Goal: Information Seeking & Learning: Find specific fact

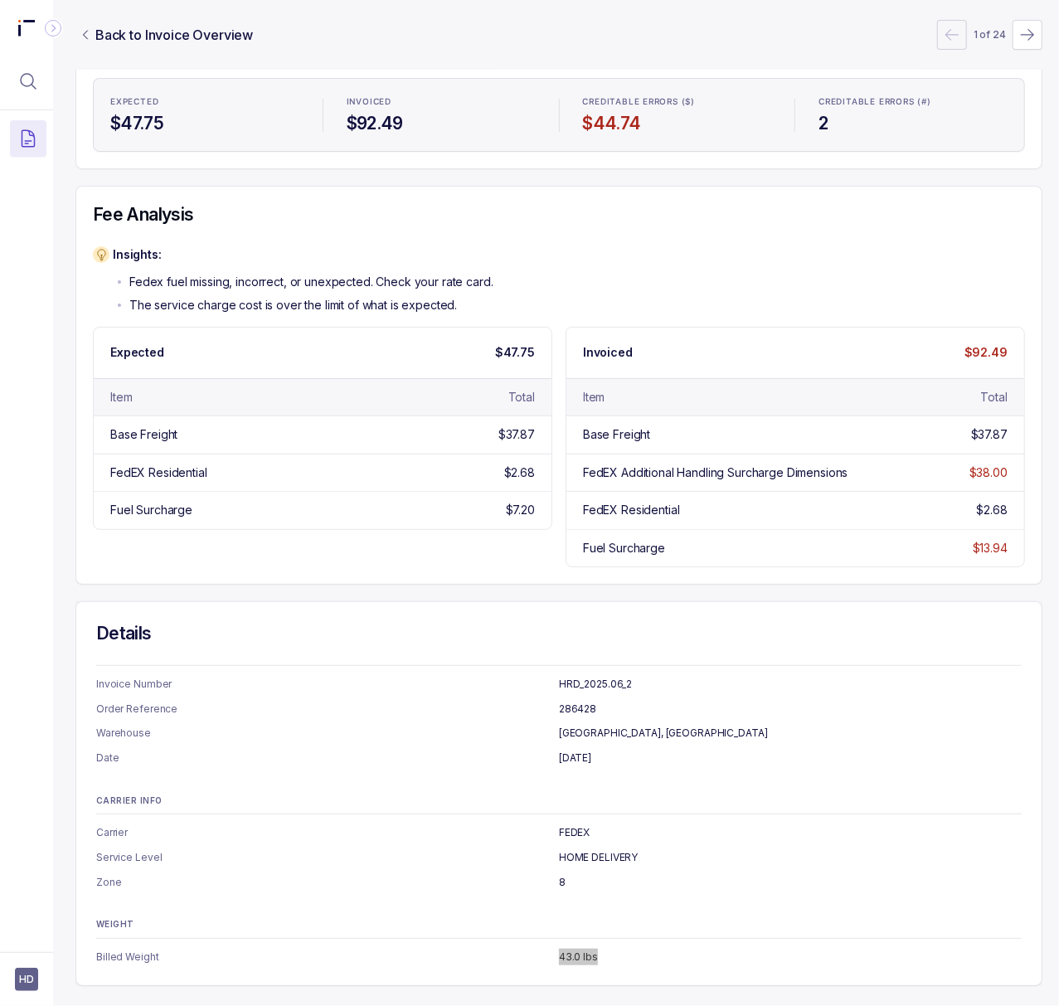
scroll to position [0, 4]
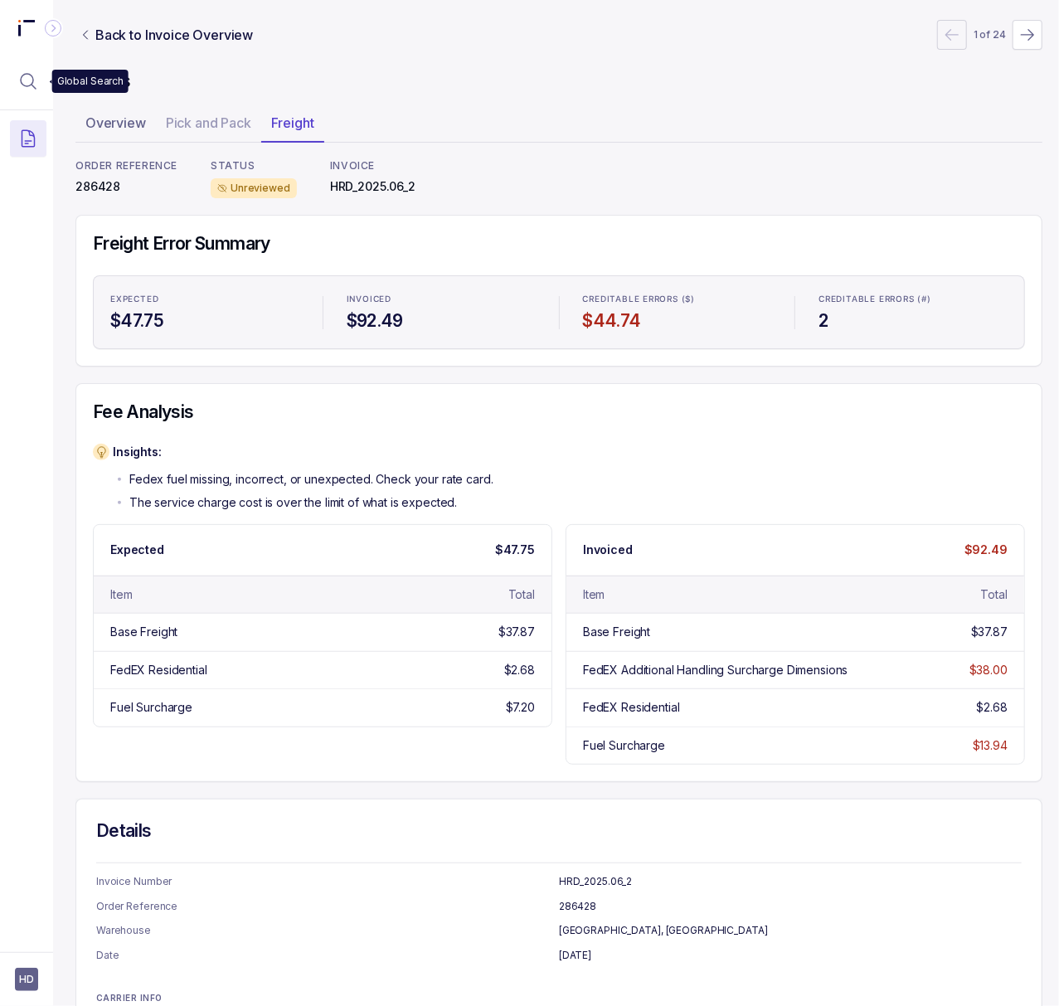
drag, startPoint x: 30, startPoint y: 80, endPoint x: 75, endPoint y: 85, distance: 45.1
click at [30, 80] on icon "Menu Icon Button MagnifyingGlassIcon" at bounding box center [28, 81] width 20 height 20
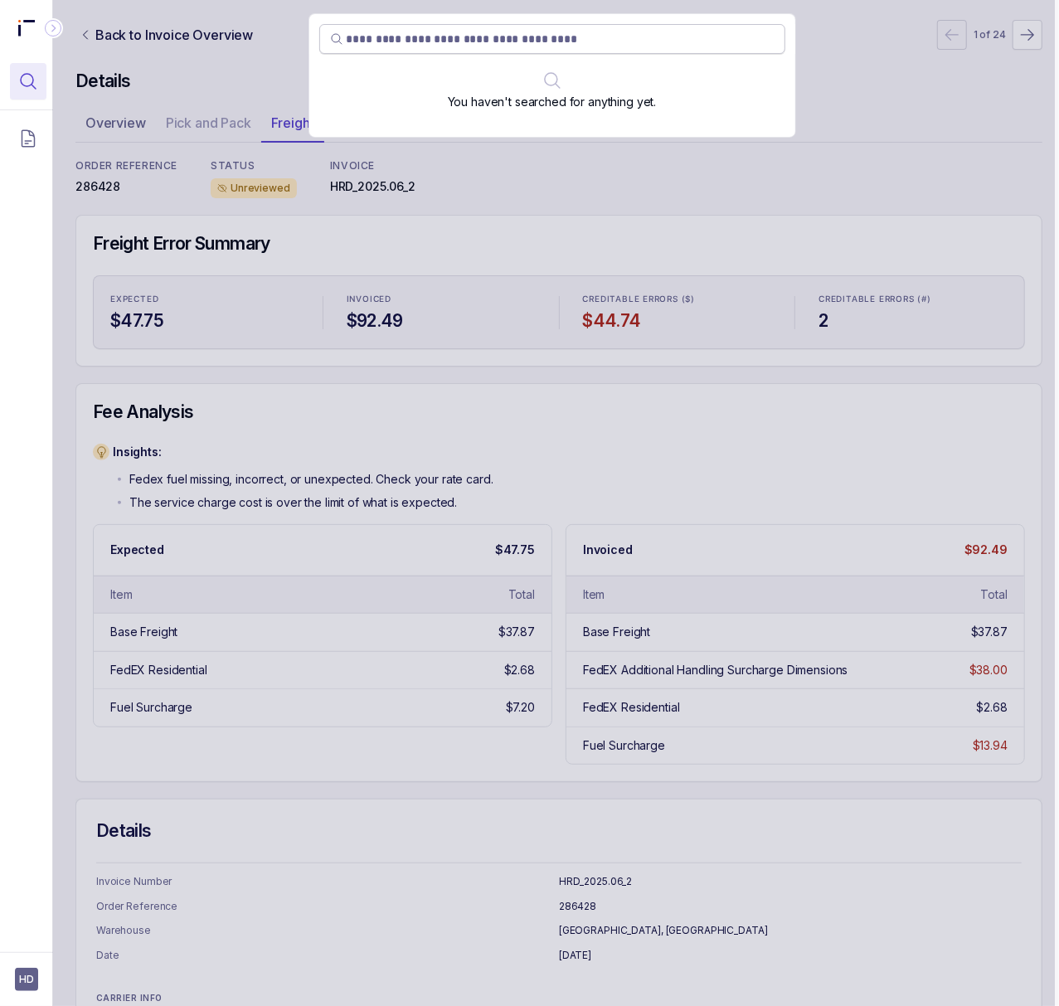
click at [428, 41] on input "search" at bounding box center [561, 39] width 428 height 17
type input "******"
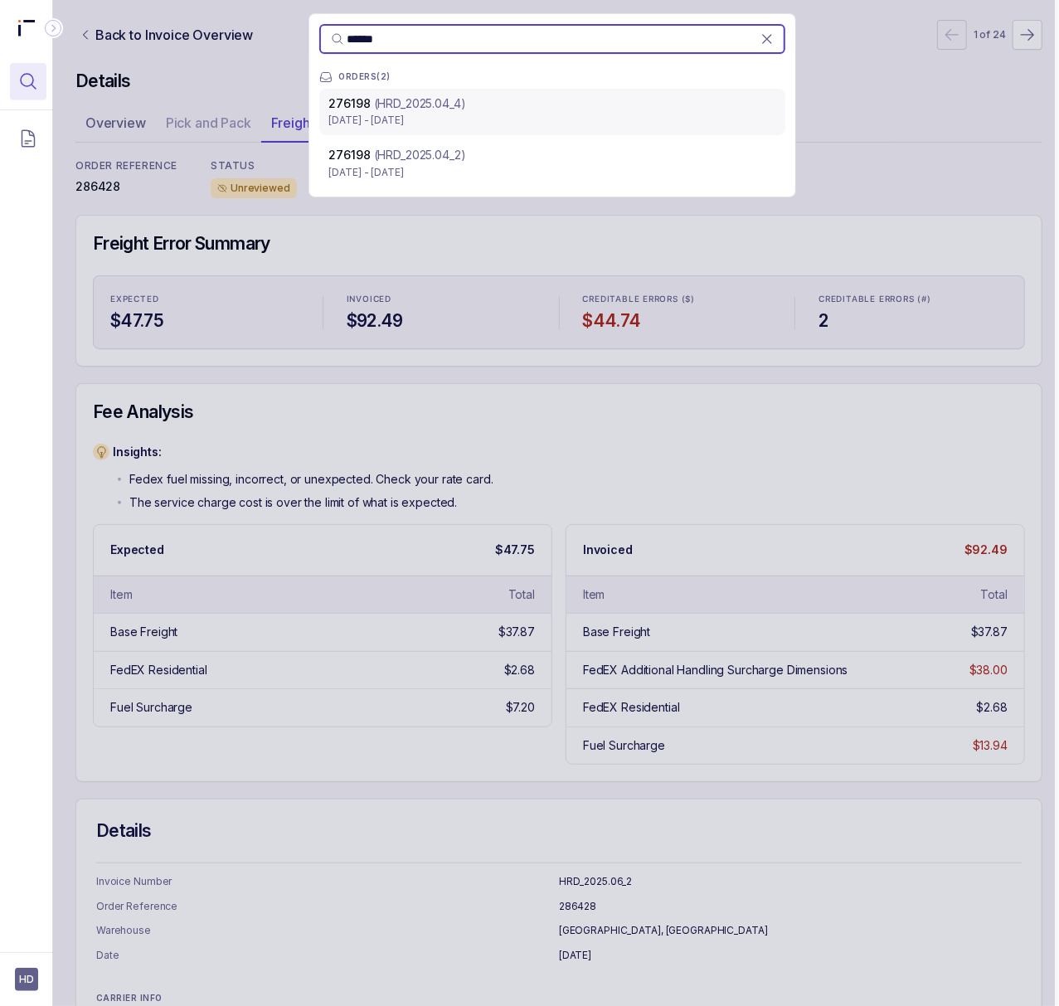
click at [430, 110] on p "(HRD_2025.04_4)" at bounding box center [420, 103] width 92 height 17
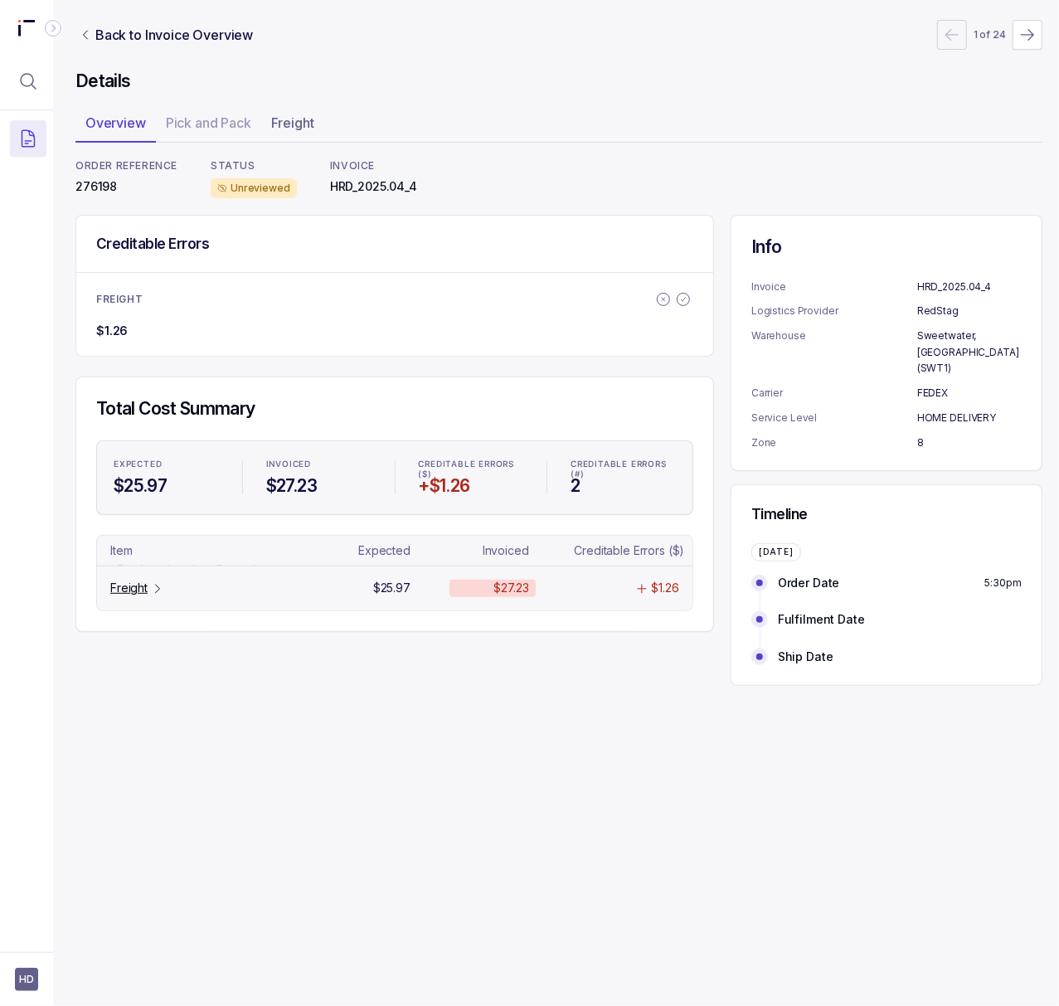
click at [130, 591] on p "Freight" at bounding box center [128, 588] width 37 height 17
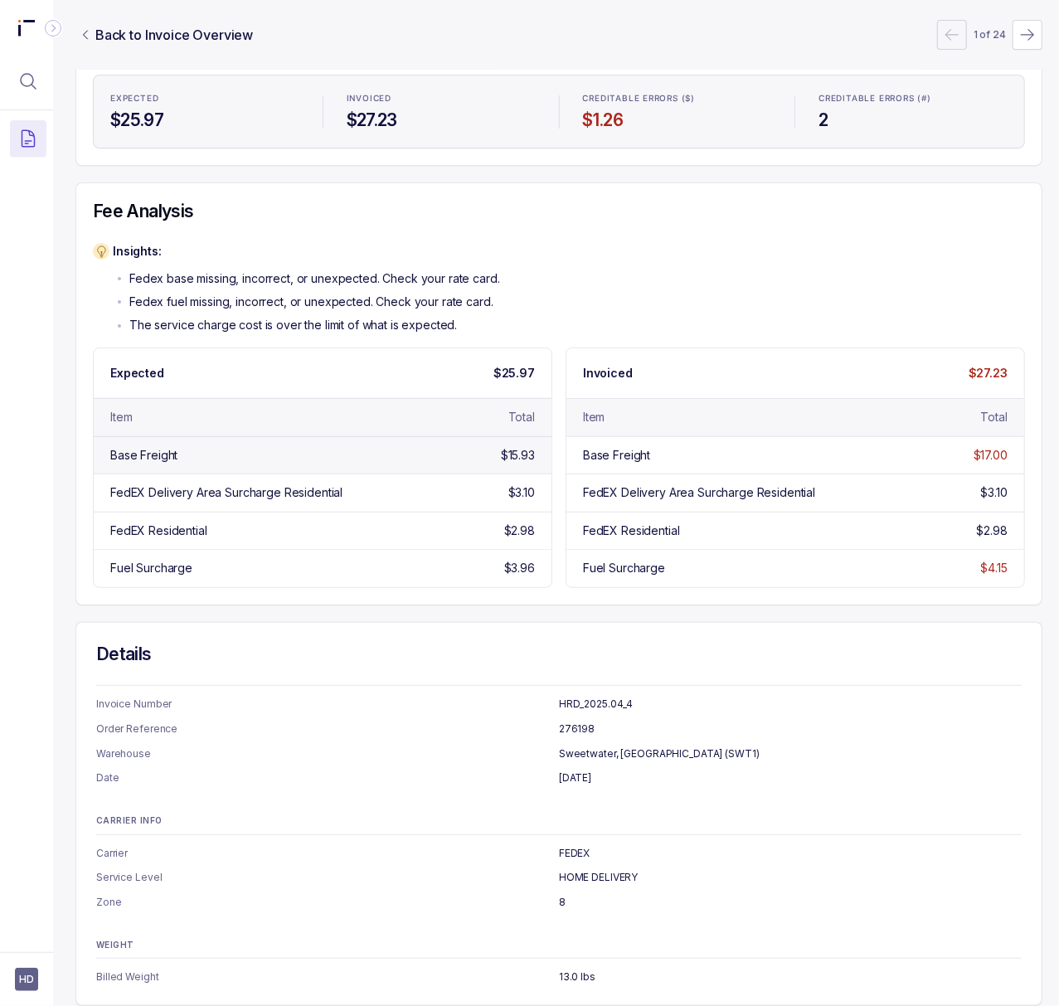
scroll to position [242, 4]
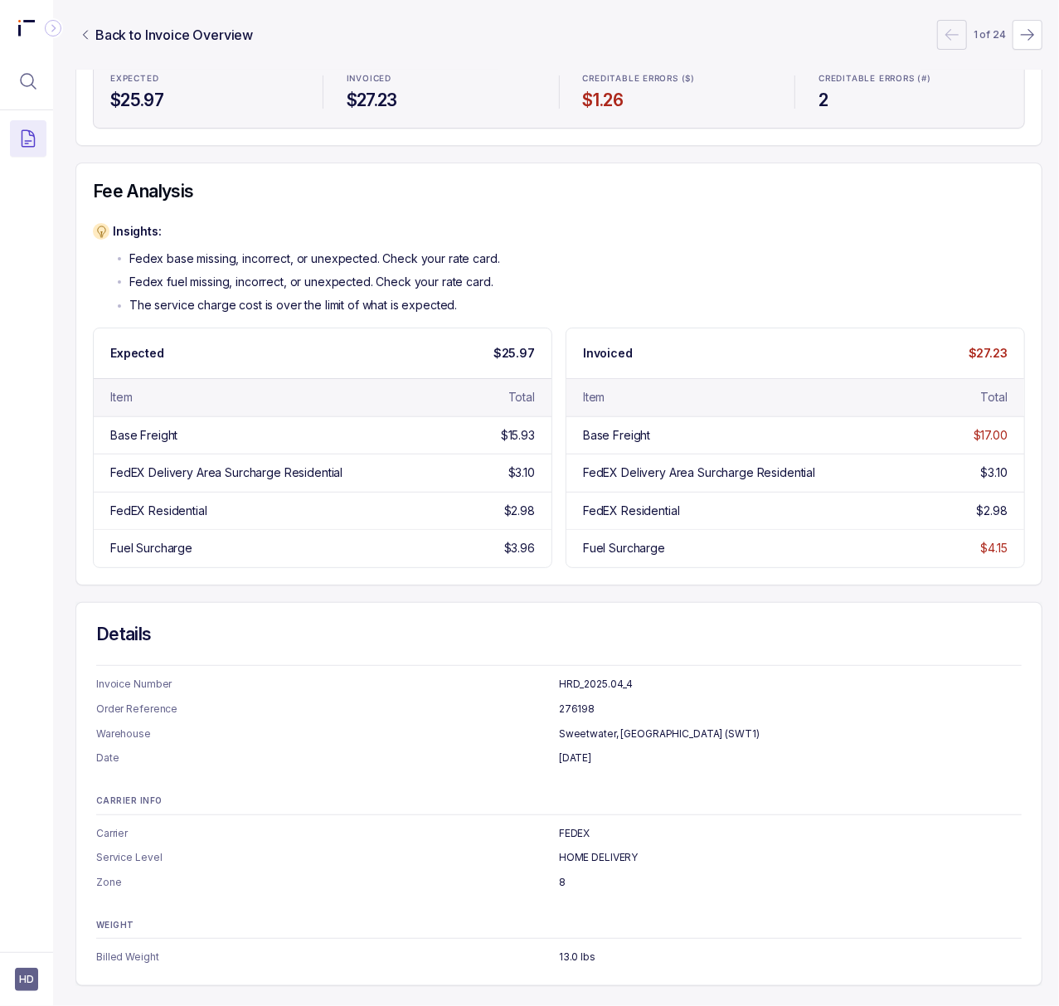
click at [616, 750] on p "[DATE]" at bounding box center [790, 758] width 463 height 17
copy p "[DATE]"
click at [564, 949] on p "13.0 lbs" at bounding box center [790, 957] width 463 height 17
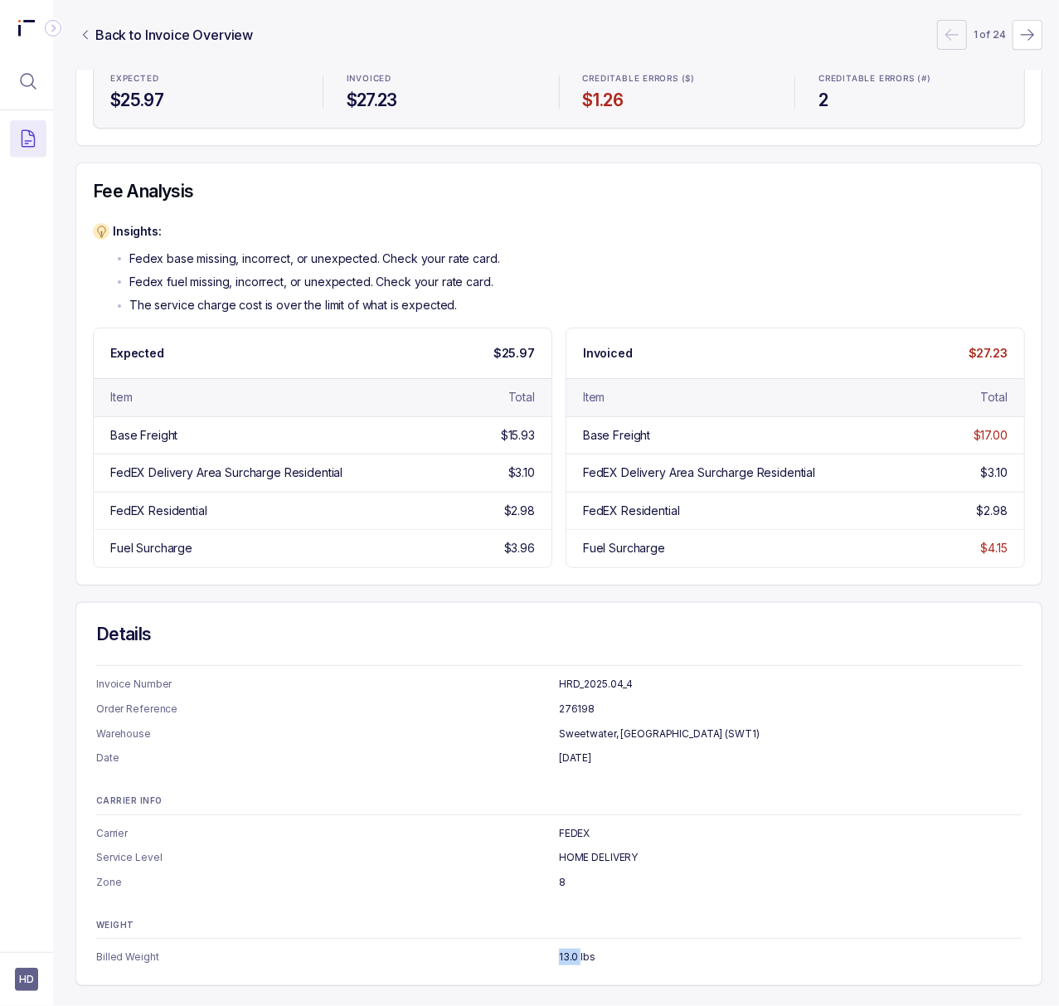
click at [564, 949] on p "13.0 lbs" at bounding box center [790, 957] width 463 height 17
copy p "13.0 lbs"
click at [40, 80] on button "Menu Icon Button MagnifyingGlassIcon" at bounding box center [28, 81] width 37 height 37
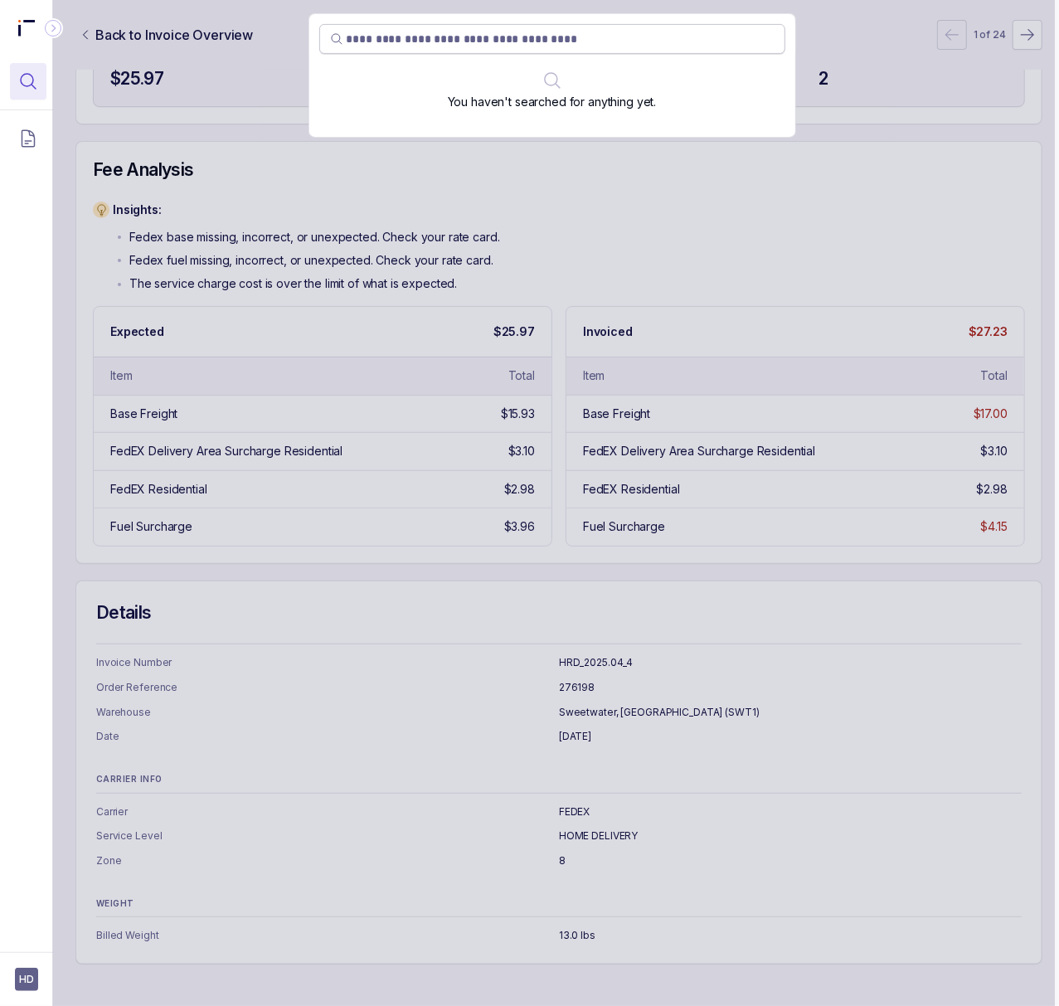
click at [445, 44] on input "search" at bounding box center [561, 39] width 428 height 17
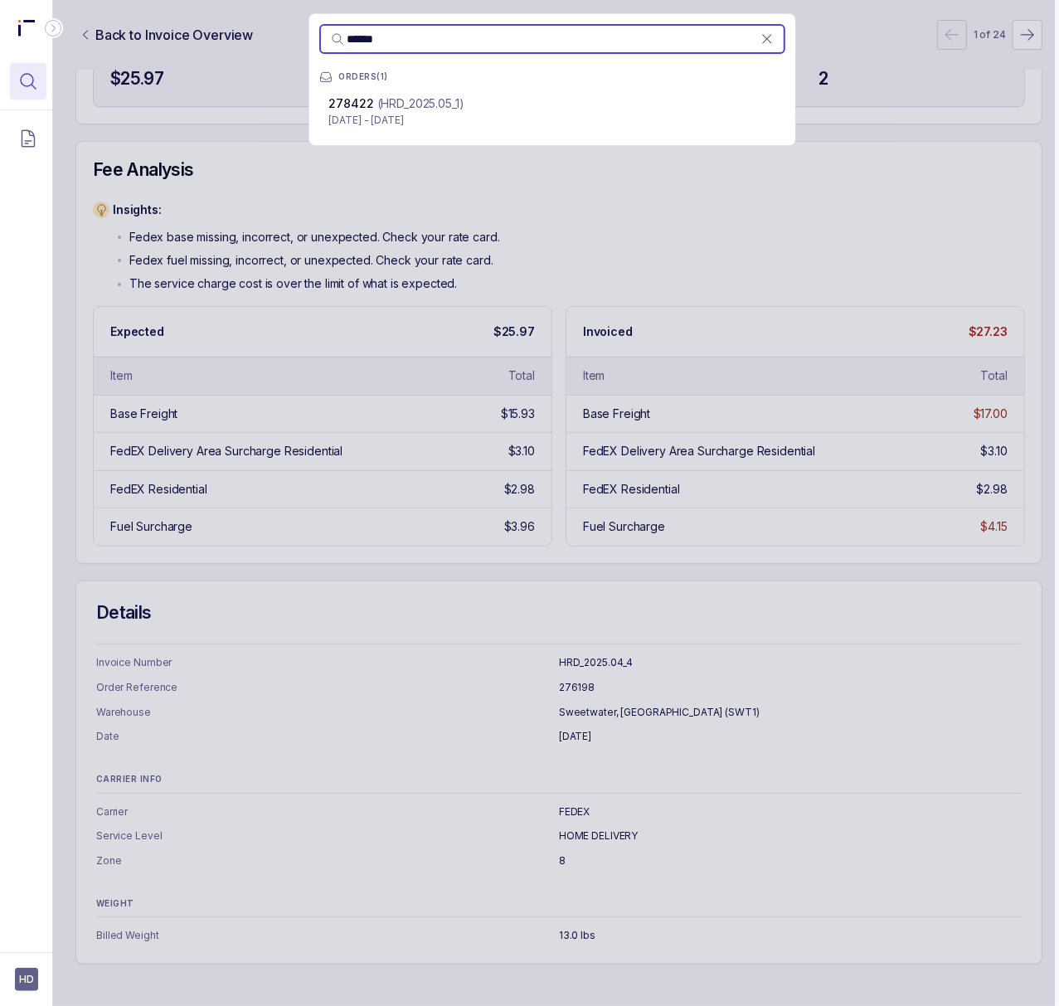
type input "******"
click at [503, 112] on p "[DATE] - [DATE]" at bounding box center [552, 120] width 446 height 17
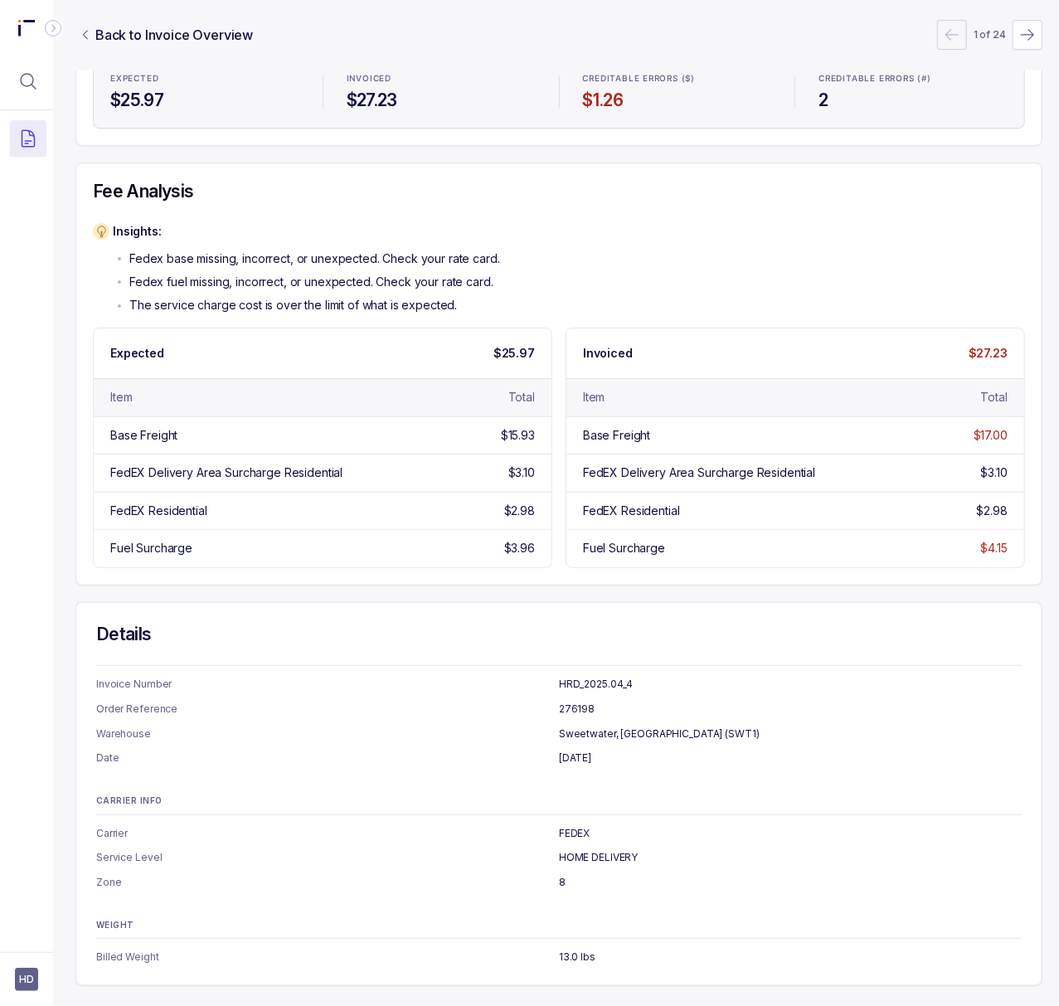
scroll to position [0, 4]
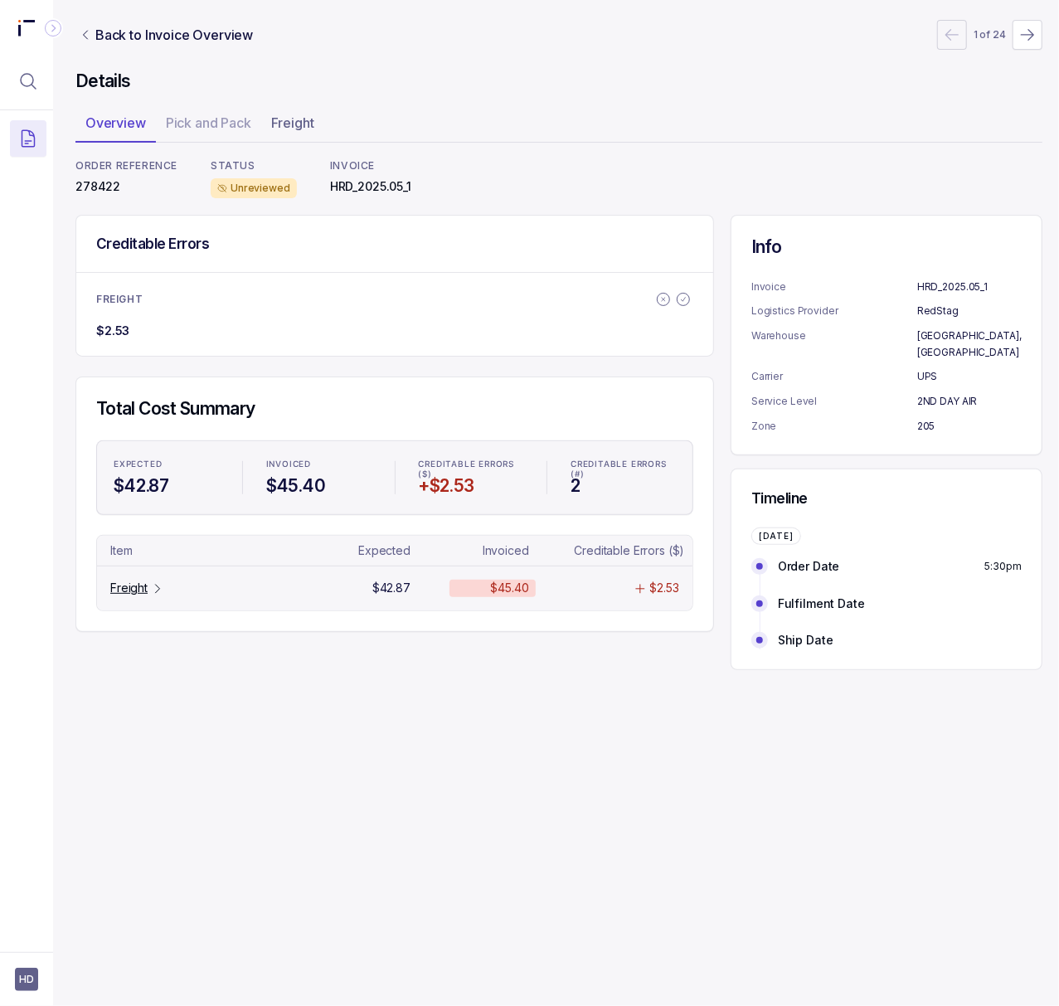
click at [126, 595] on p "Freight" at bounding box center [128, 588] width 37 height 17
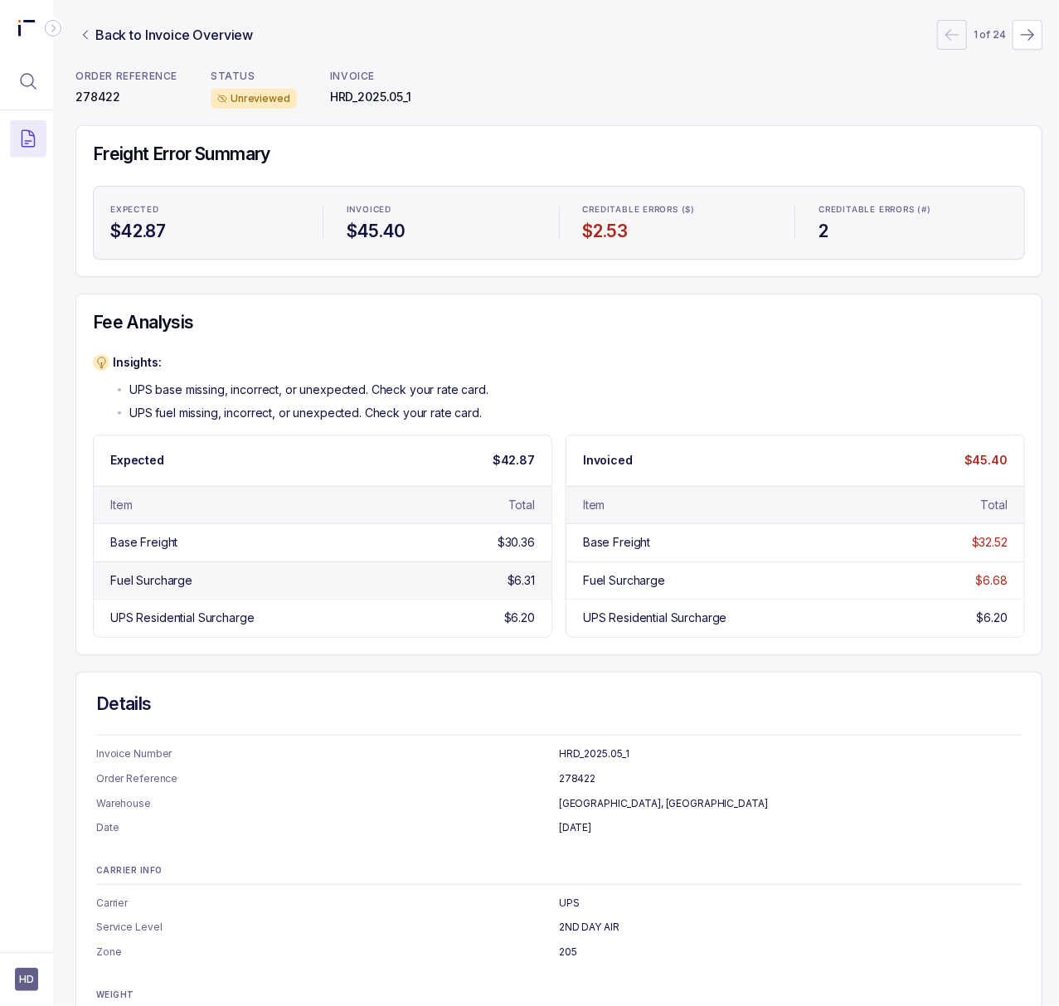
scroll to position [180, 4]
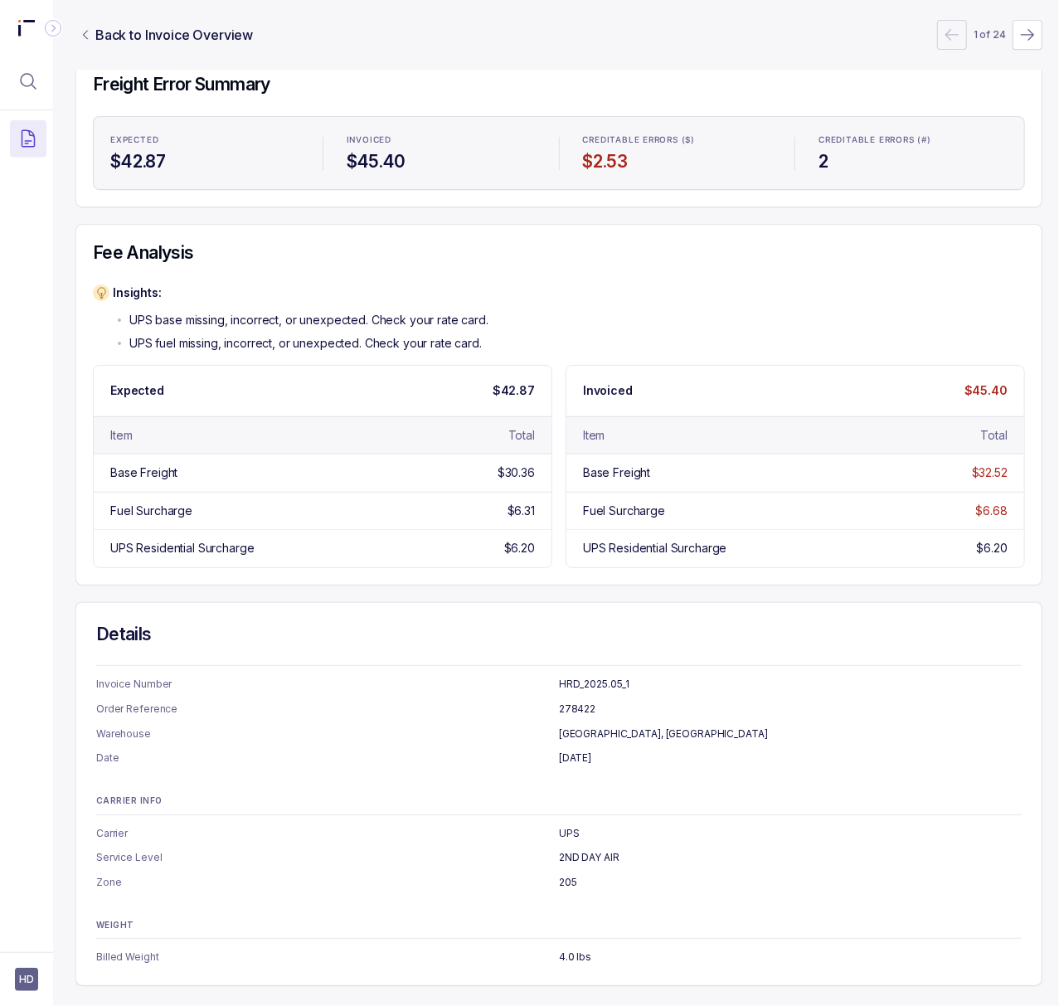
click at [575, 750] on p "[DATE]" at bounding box center [790, 758] width 463 height 17
copy p "[DATE]"
click at [568, 874] on p "205" at bounding box center [790, 882] width 463 height 17
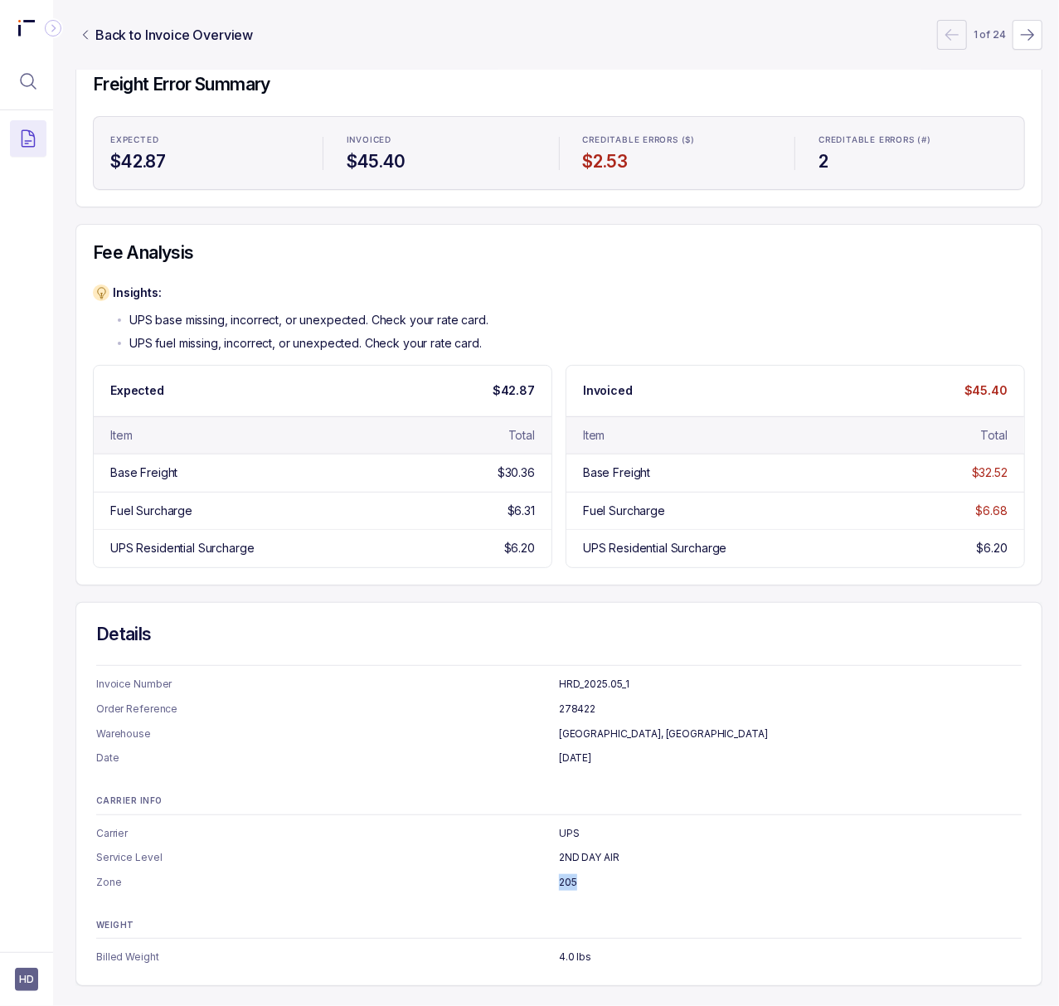
click at [568, 874] on p "205" at bounding box center [790, 882] width 463 height 17
copy p "205"
click at [562, 949] on p "4.0 lbs" at bounding box center [790, 957] width 463 height 17
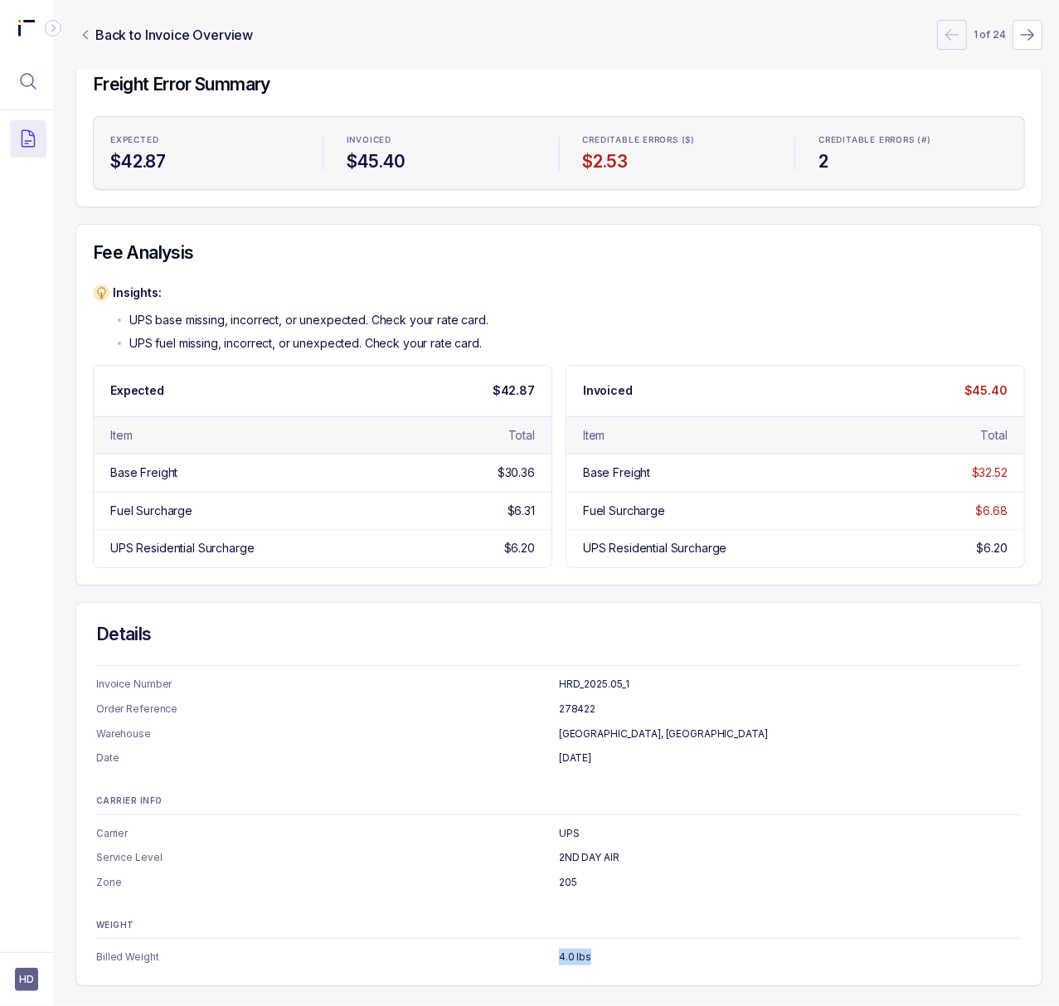
copy p "4.0 lbs"
drag, startPoint x: 25, startPoint y: 80, endPoint x: 61, endPoint y: 80, distance: 36.5
click at [25, 80] on icon "Menu Icon Button MagnifyingGlassIcon" at bounding box center [28, 81] width 20 height 20
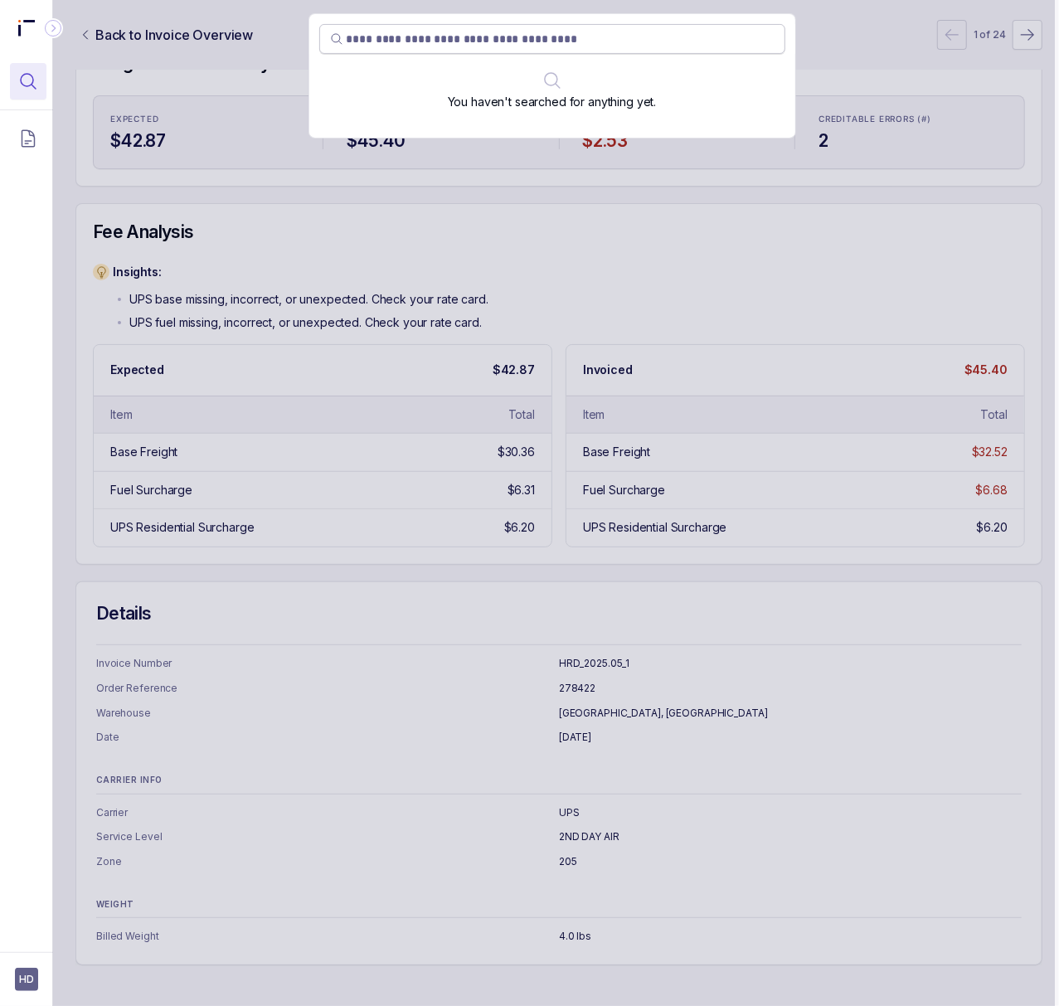
click at [362, 32] on input "search" at bounding box center [561, 39] width 428 height 17
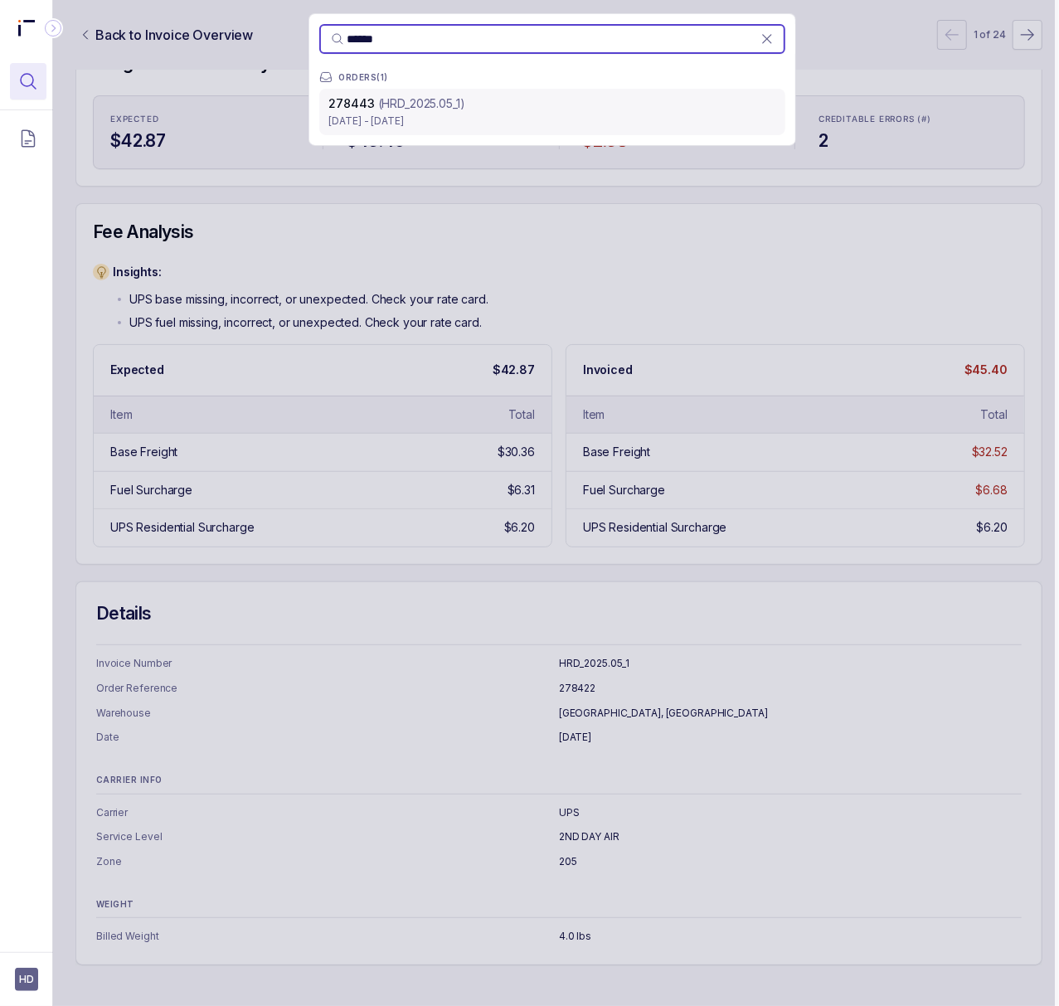
type input "******"
click at [405, 129] on div "278443 (HRD_2025.05_1) [DATE] - [DATE]" at bounding box center [552, 112] width 466 height 46
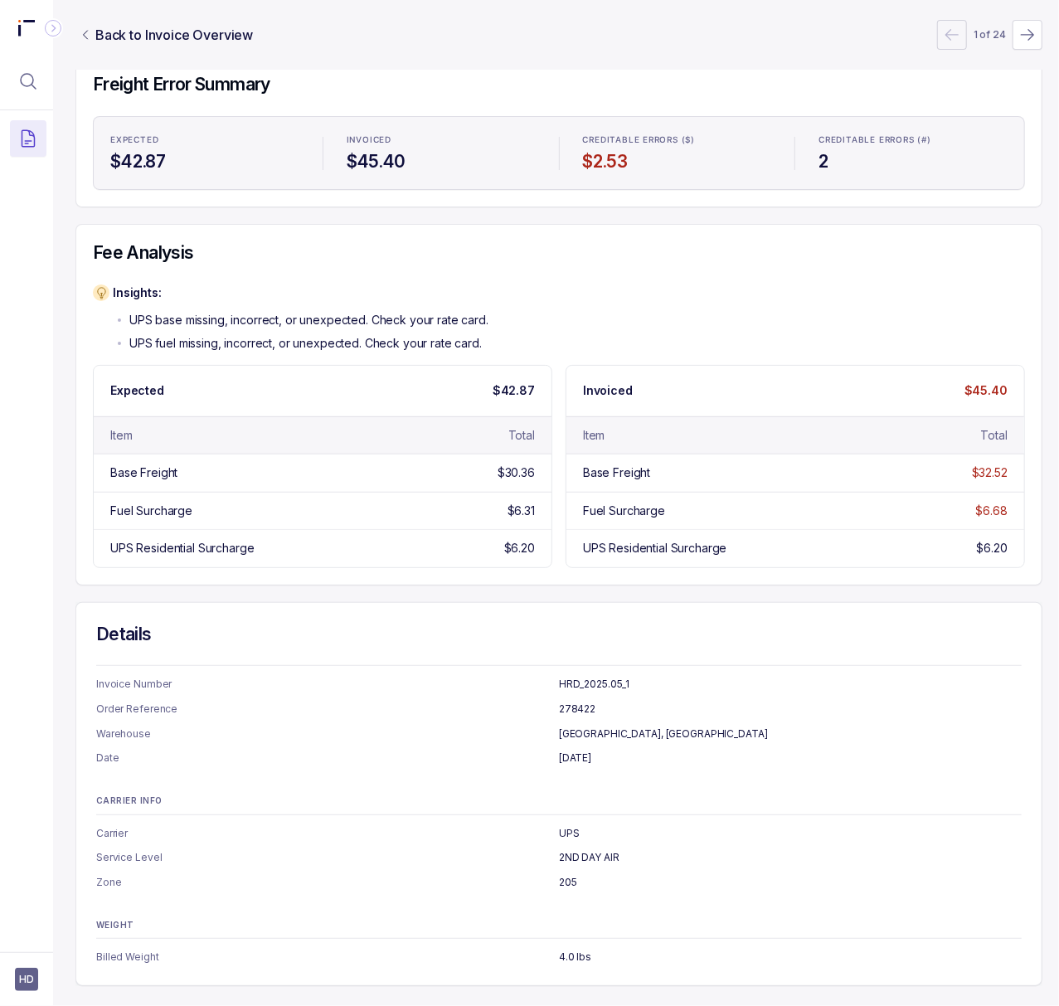
scroll to position [0, 4]
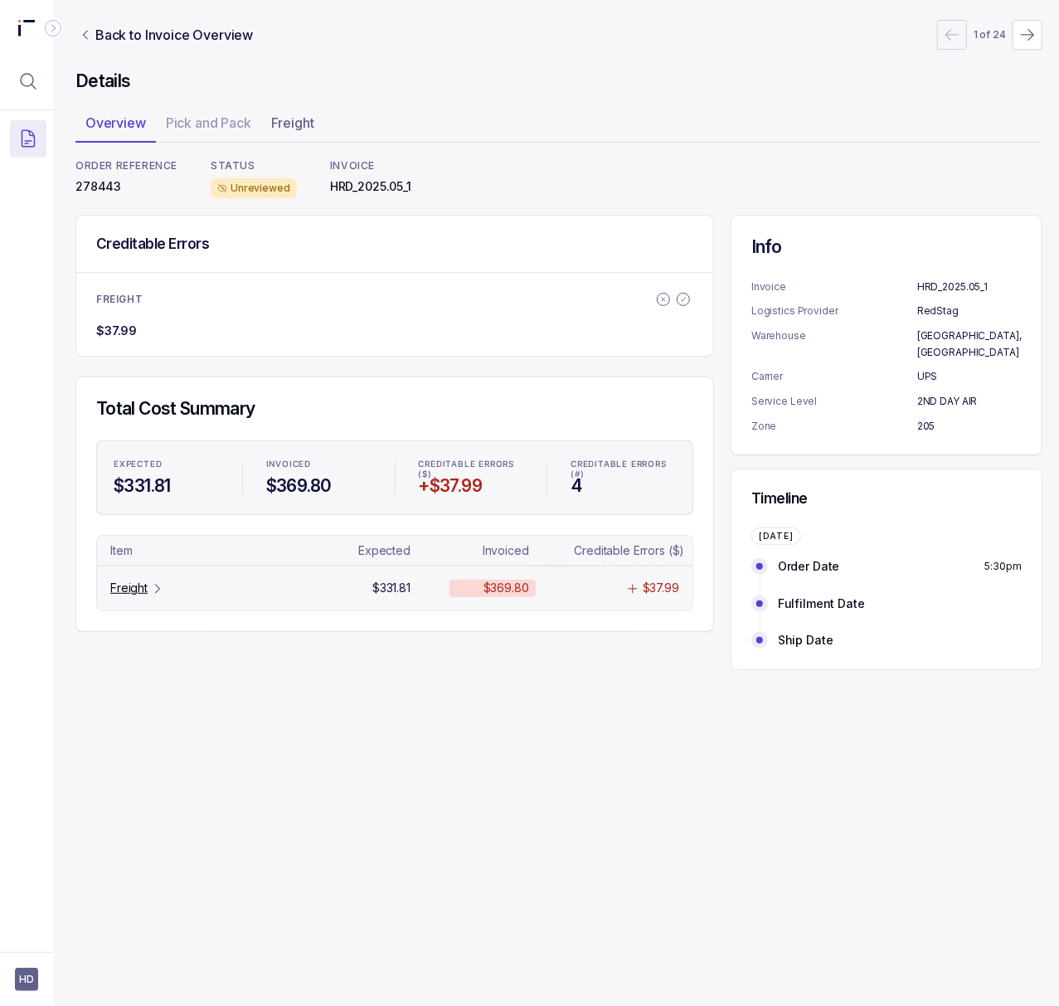
click at [138, 589] on p "Freight" at bounding box center [128, 588] width 37 height 17
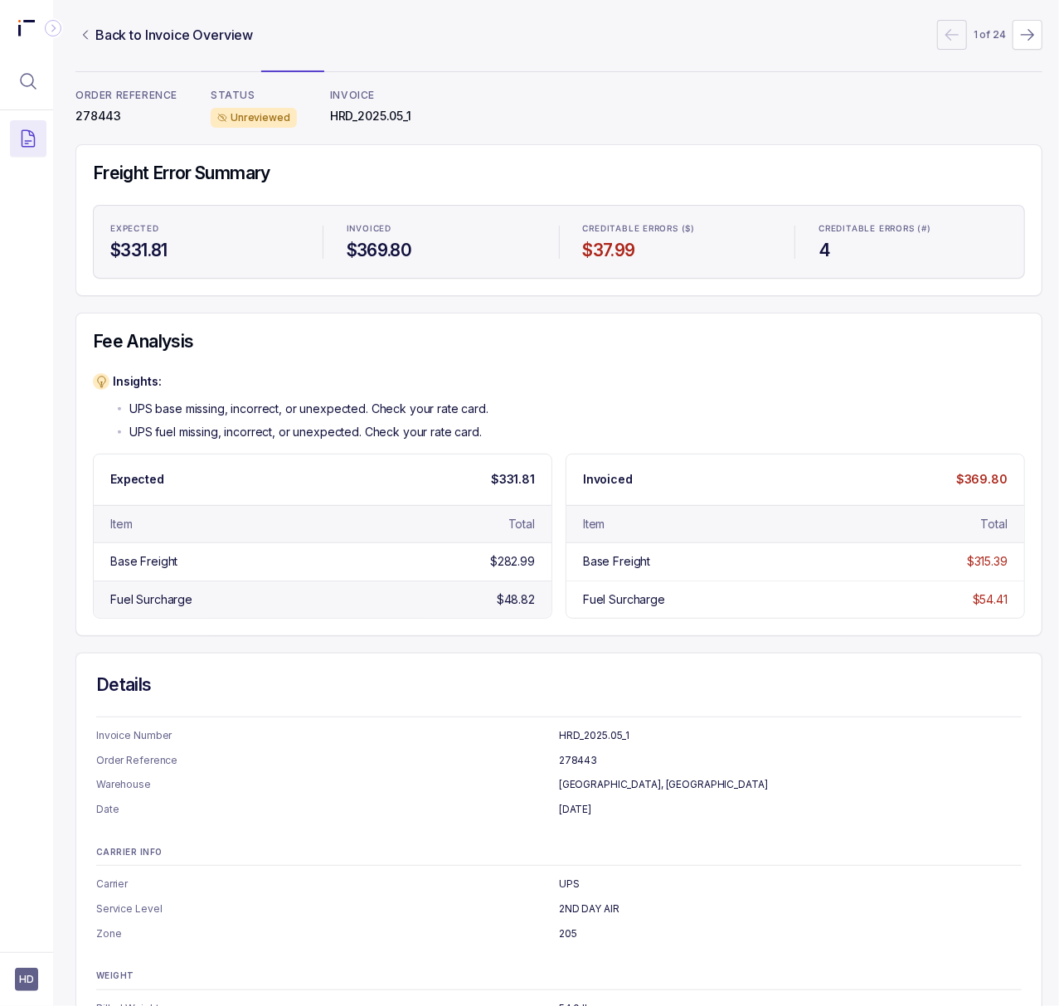
scroll to position [143, 4]
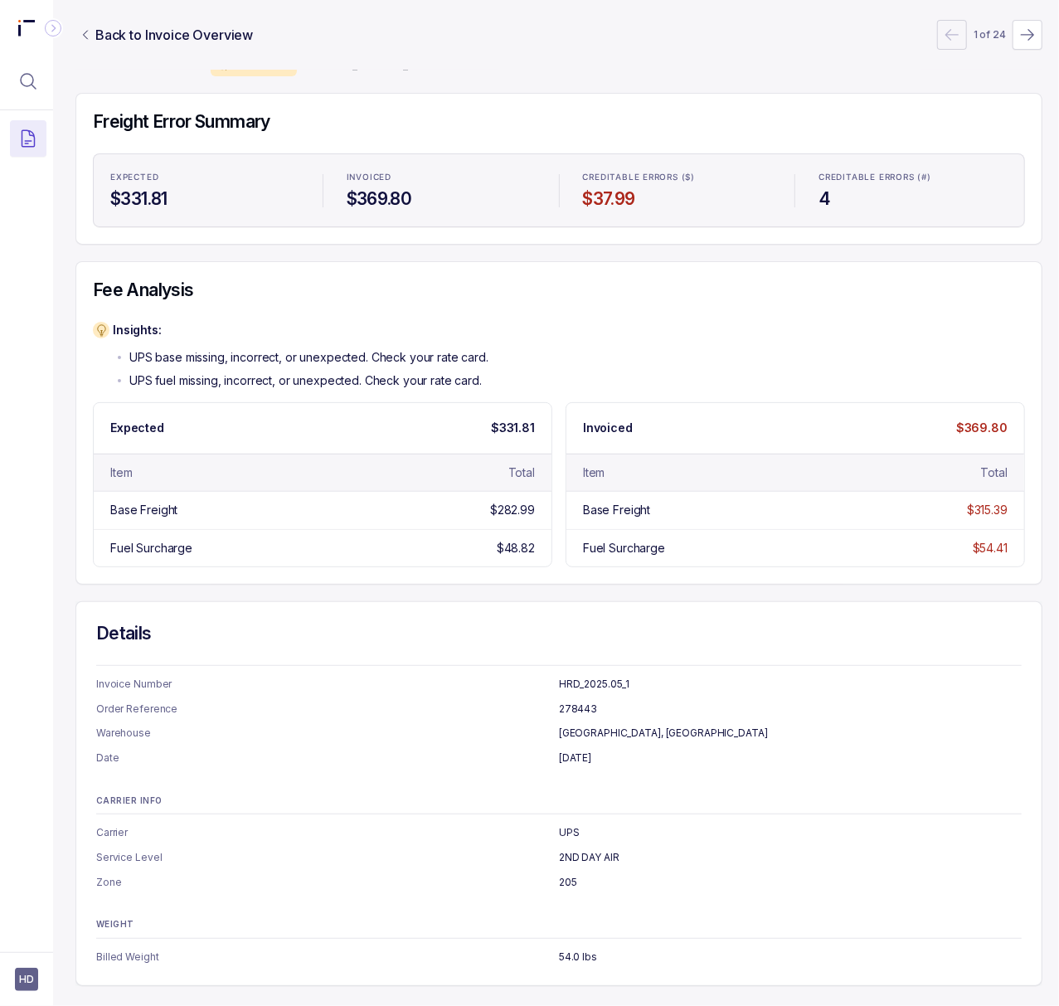
click at [576, 750] on p "[DATE]" at bounding box center [790, 758] width 463 height 17
copy p "[DATE]"
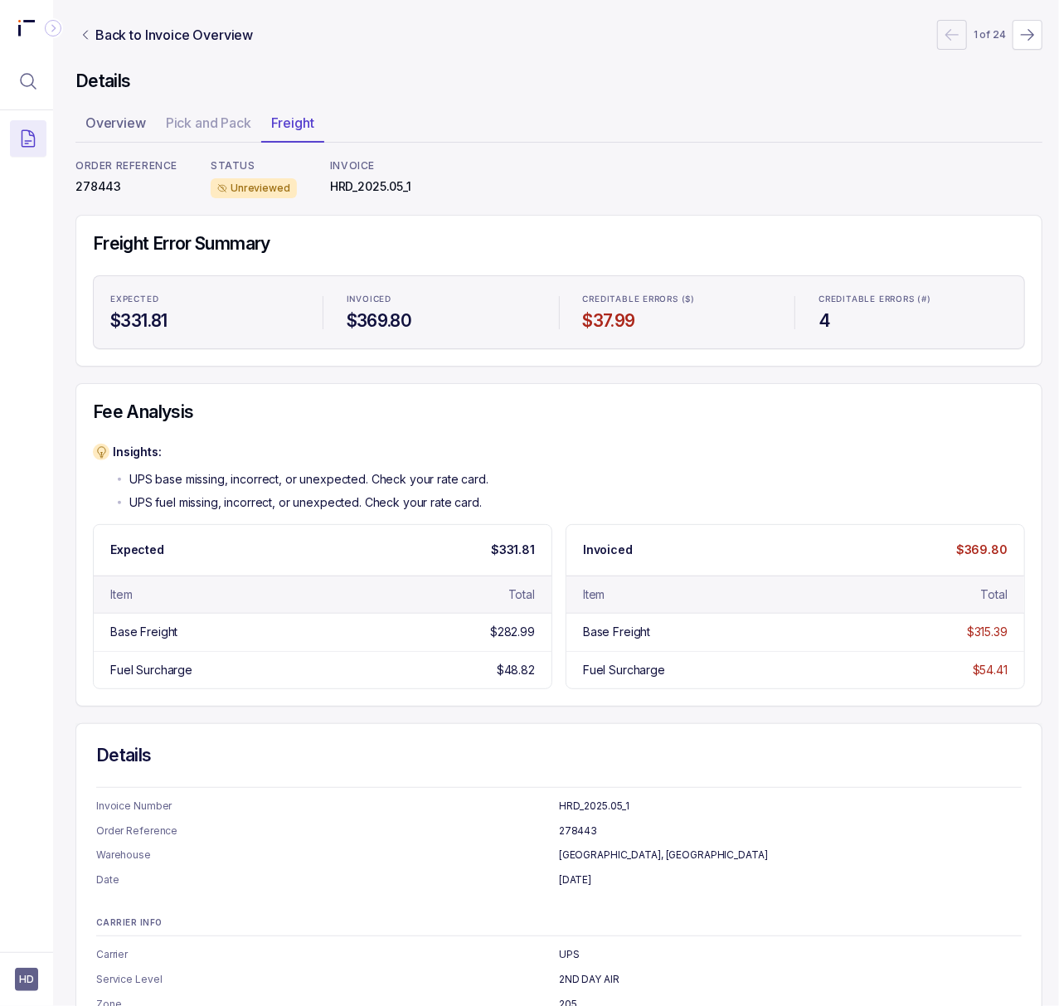
click at [114, 187] on p "278443" at bounding box center [126, 186] width 102 height 17
copy p "278443"
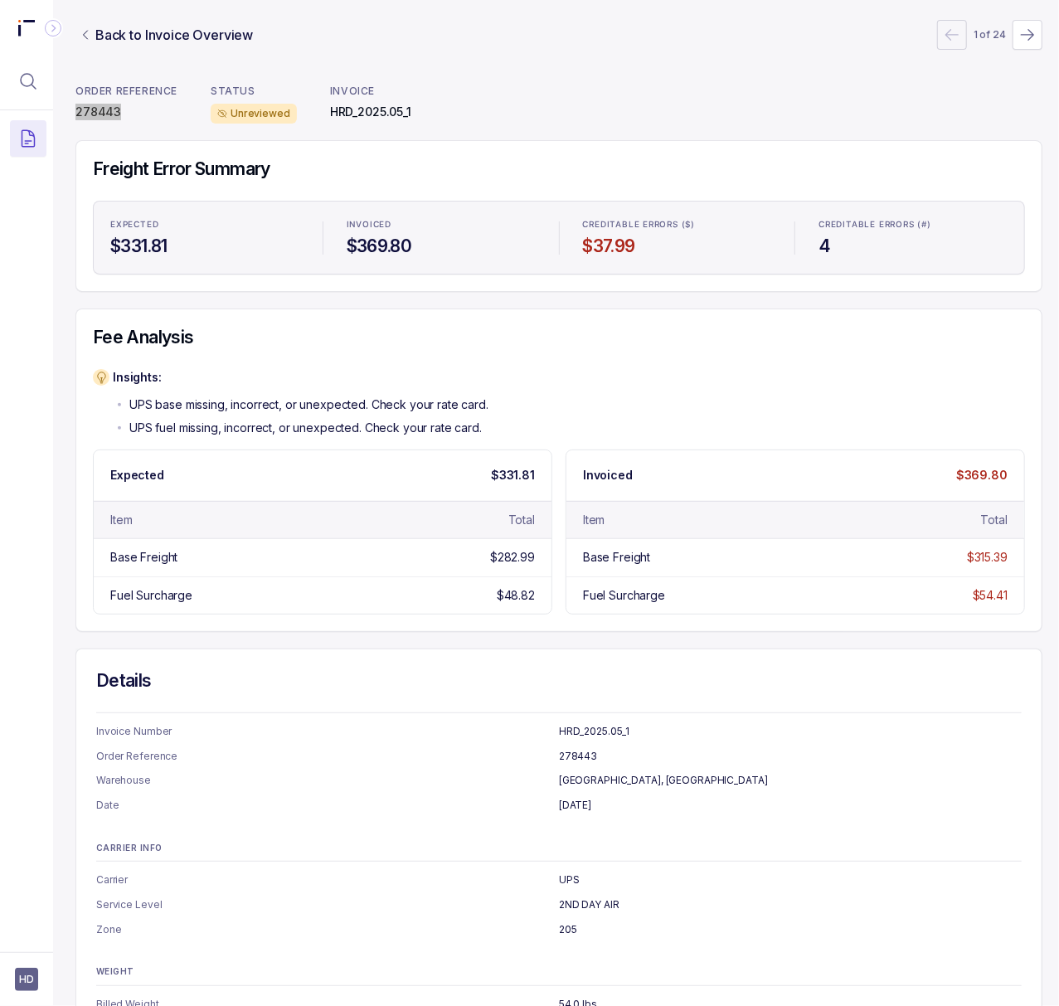
scroll to position [143, 4]
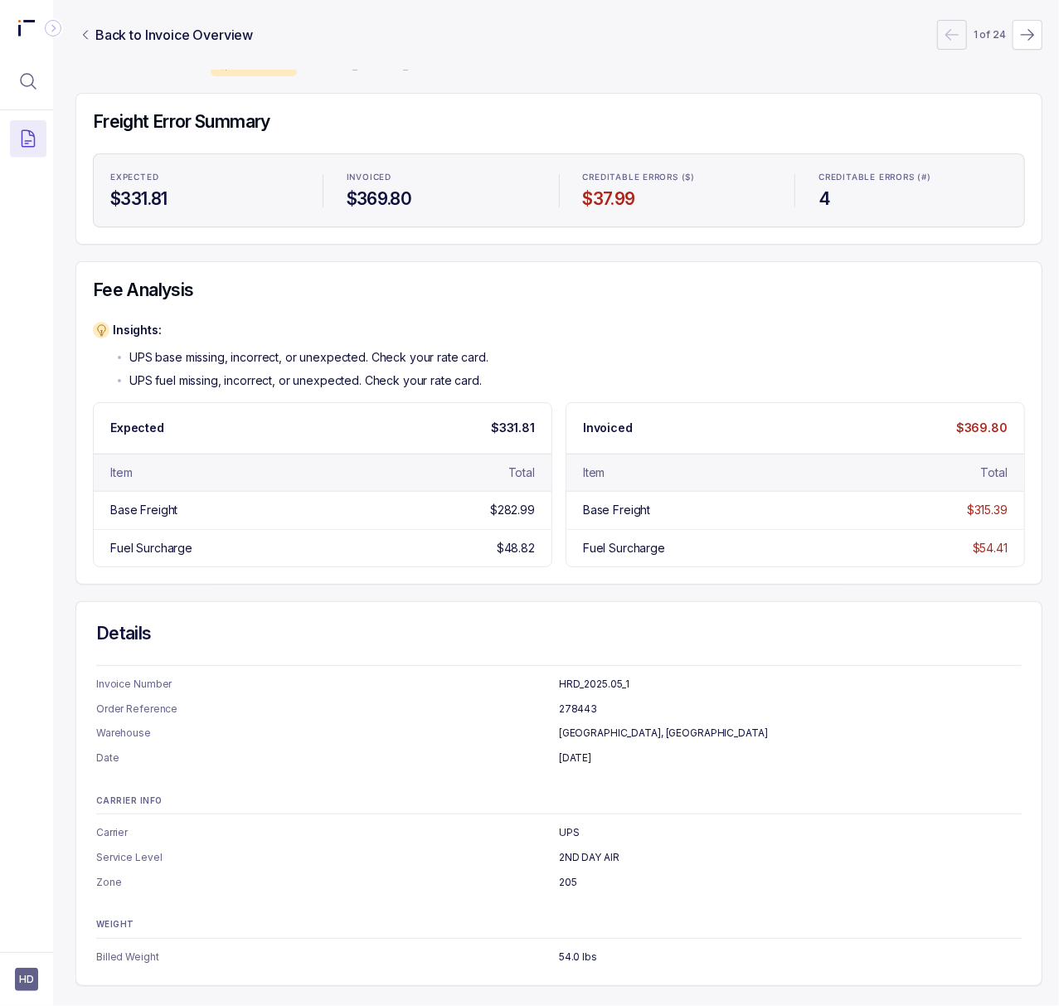
click at [568, 874] on p "205" at bounding box center [790, 882] width 463 height 17
copy p "205"
click at [31, 88] on icon "Menu Icon Button MagnifyingGlassIcon" at bounding box center [28, 81] width 20 height 20
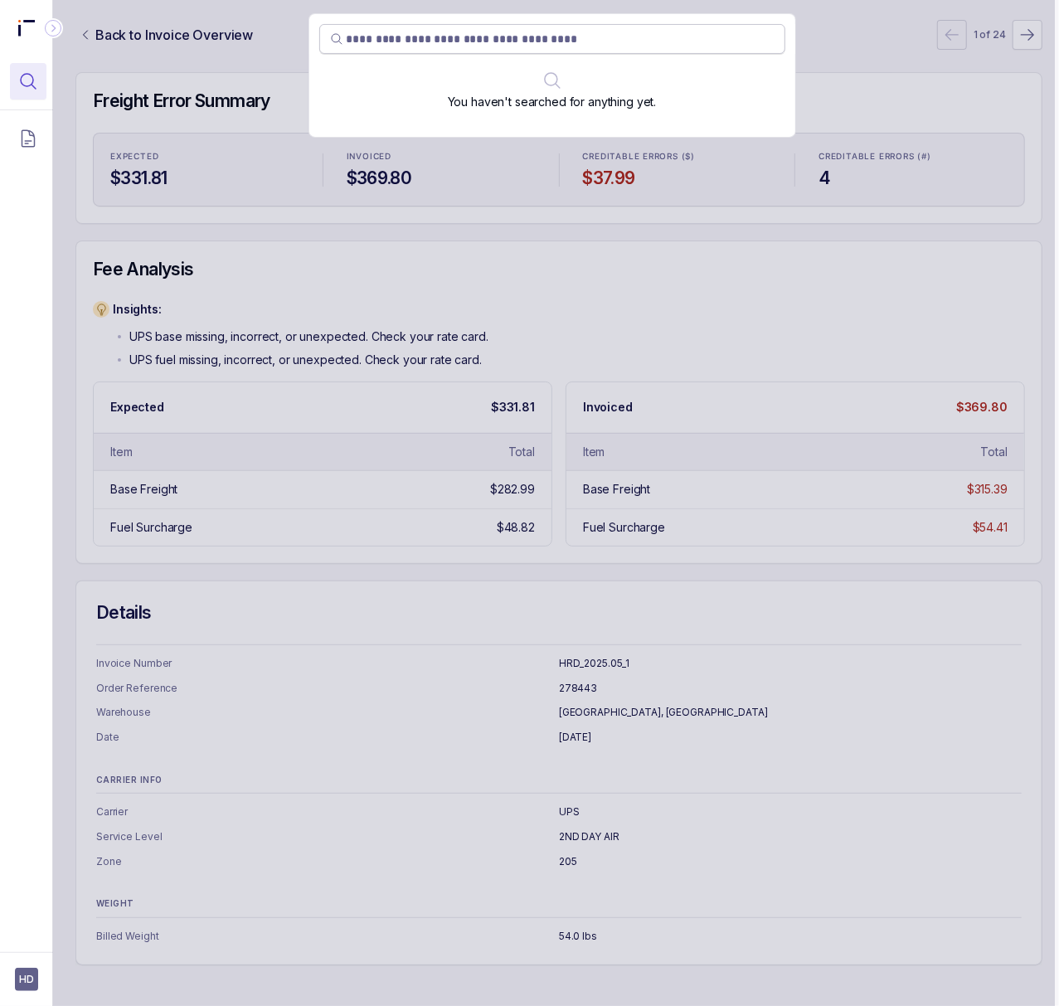
click at [390, 37] on input "search" at bounding box center [561, 39] width 428 height 17
type input "******"
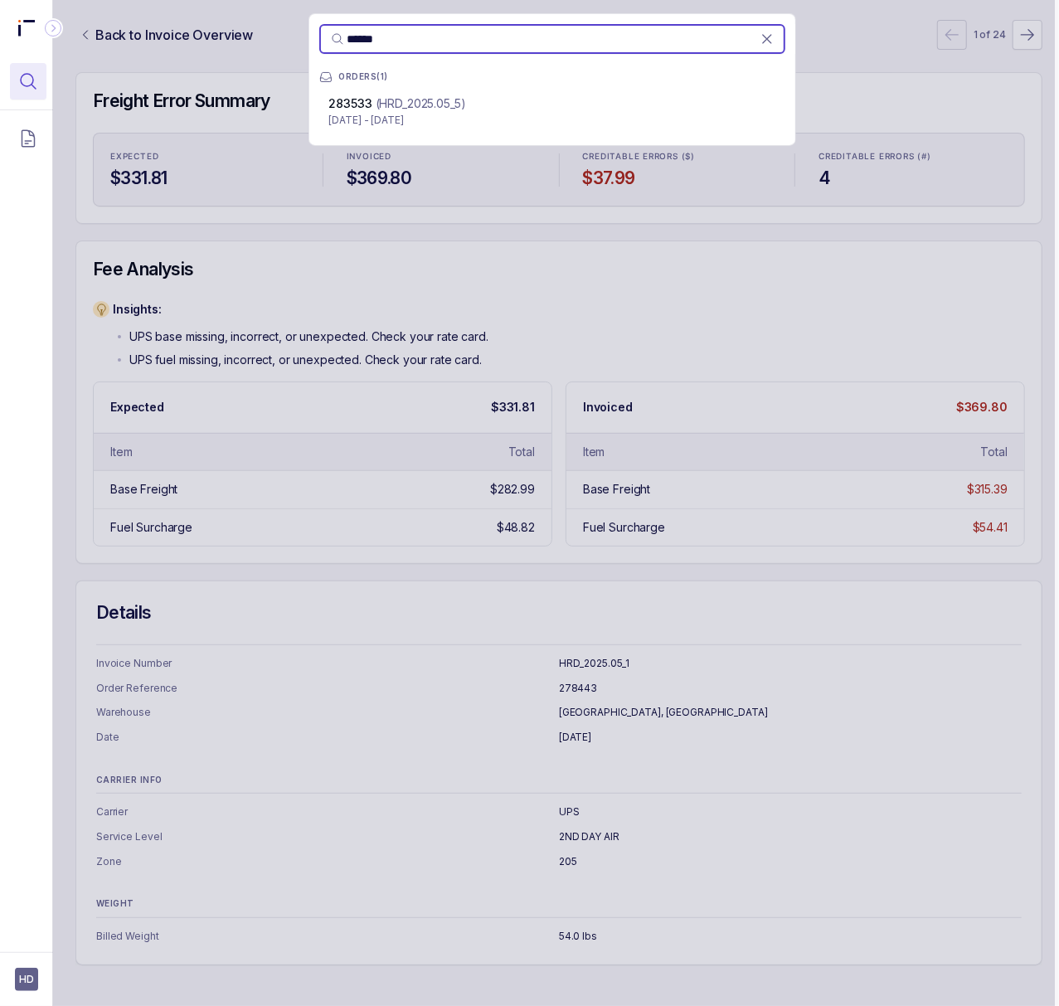
click at [393, 110] on p "(HRD_2025.05_5)" at bounding box center [421, 103] width 90 height 17
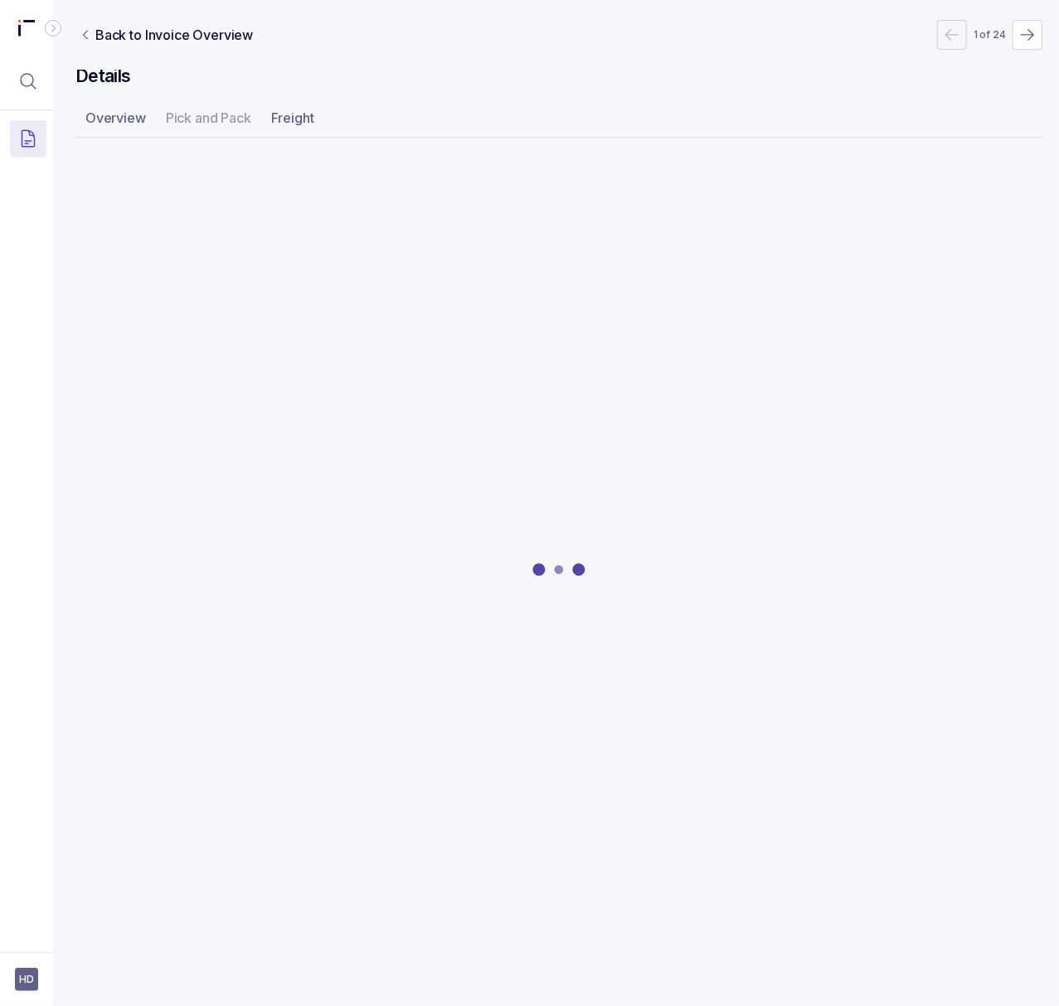
scroll to position [0, 4]
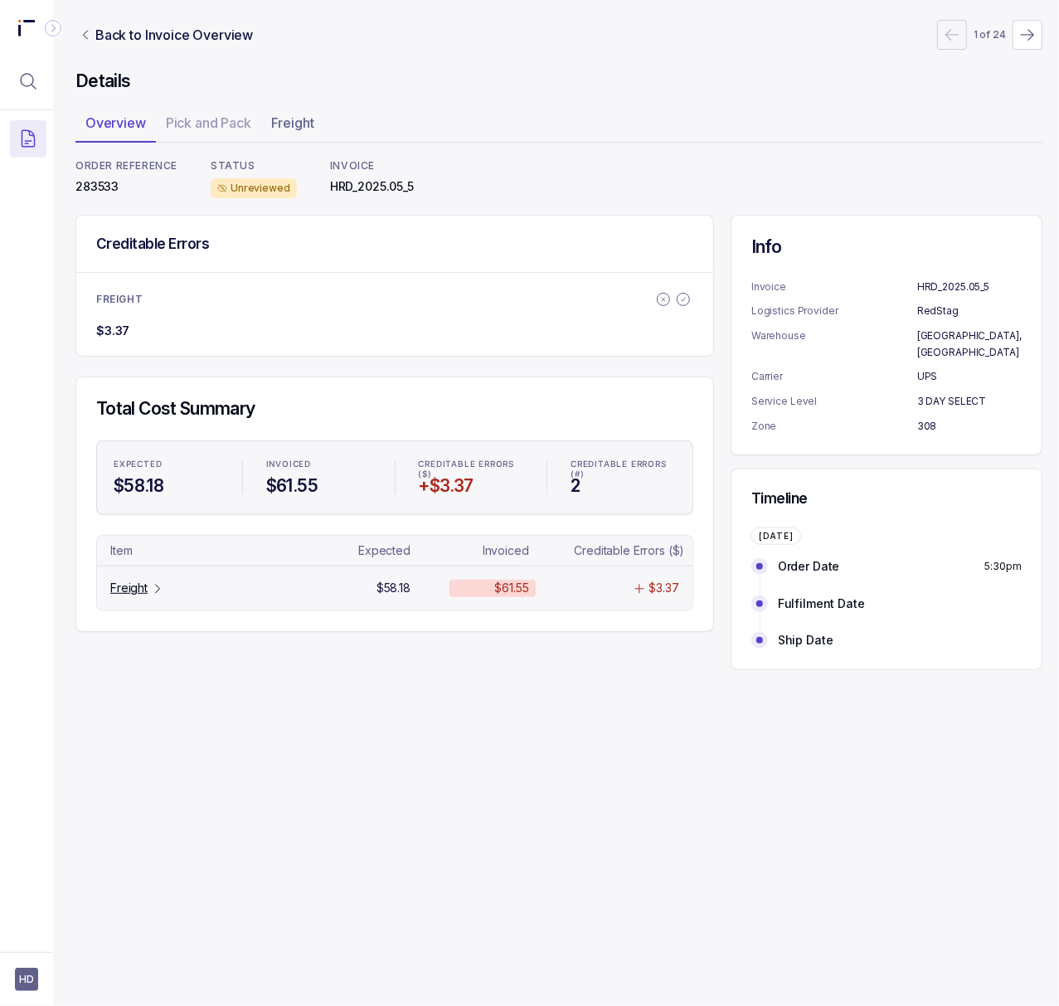
click at [120, 591] on p "Freight" at bounding box center [128, 588] width 37 height 17
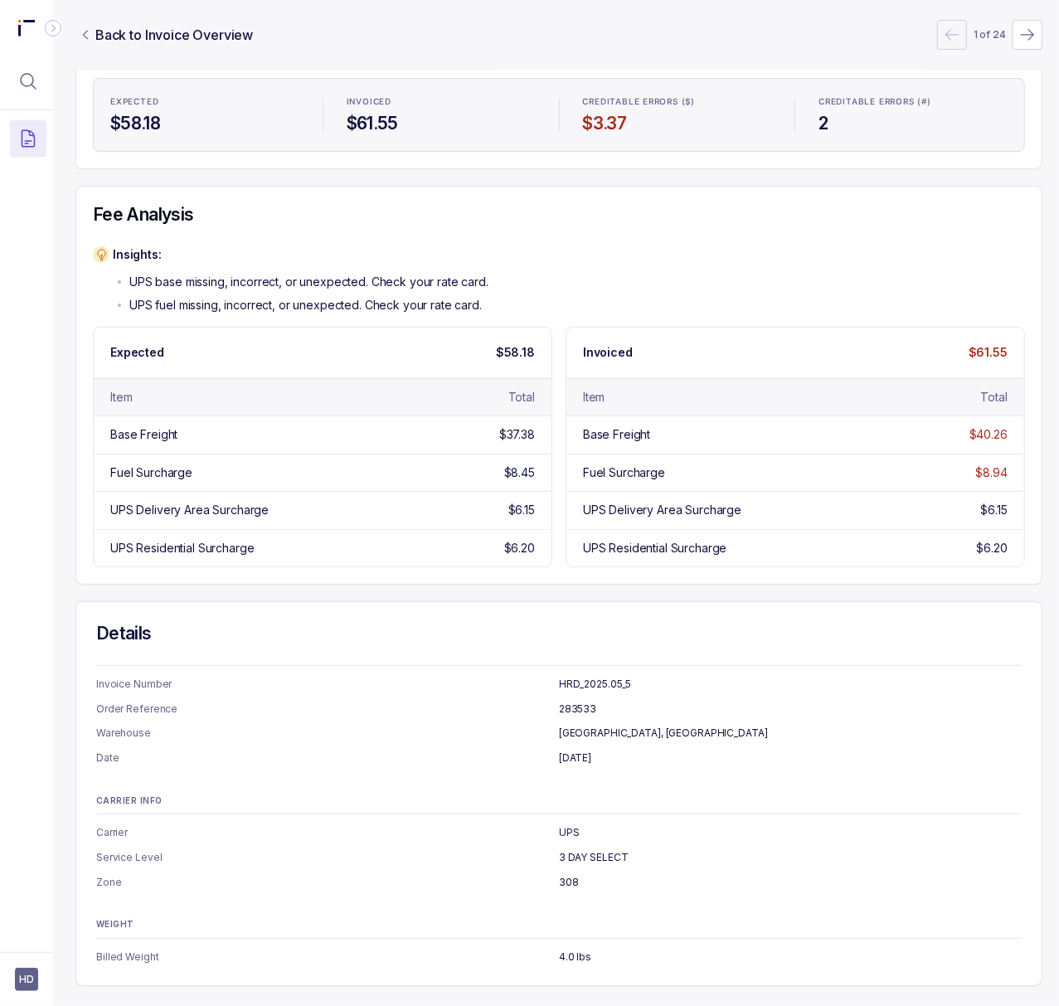
scroll to position [219, 4]
click at [585, 750] on p "[DATE]" at bounding box center [790, 758] width 463 height 17
copy p "[DATE]"
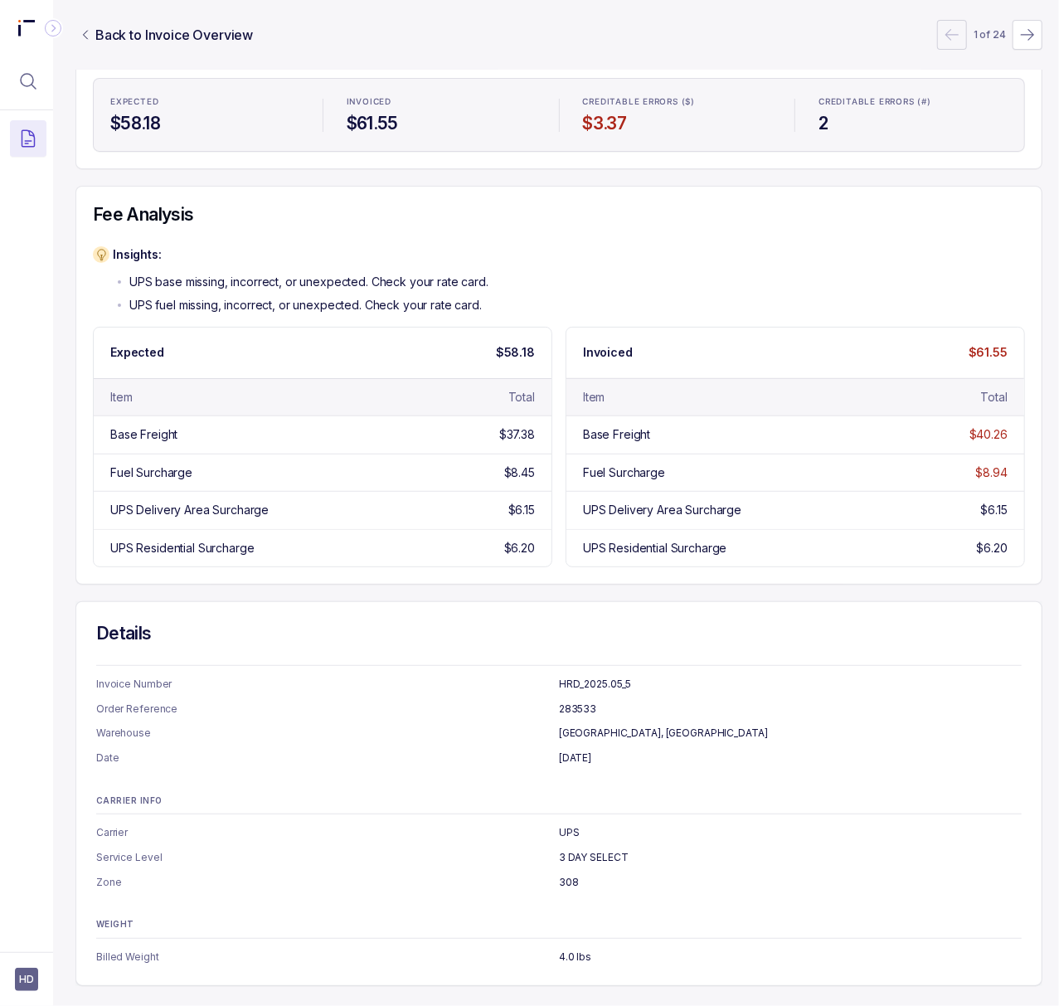
click at [572, 874] on p "308" at bounding box center [790, 882] width 463 height 17
click at [571, 874] on p "308" at bounding box center [790, 882] width 463 height 17
click at [572, 949] on p "4.0 lbs" at bounding box center [790, 957] width 463 height 17
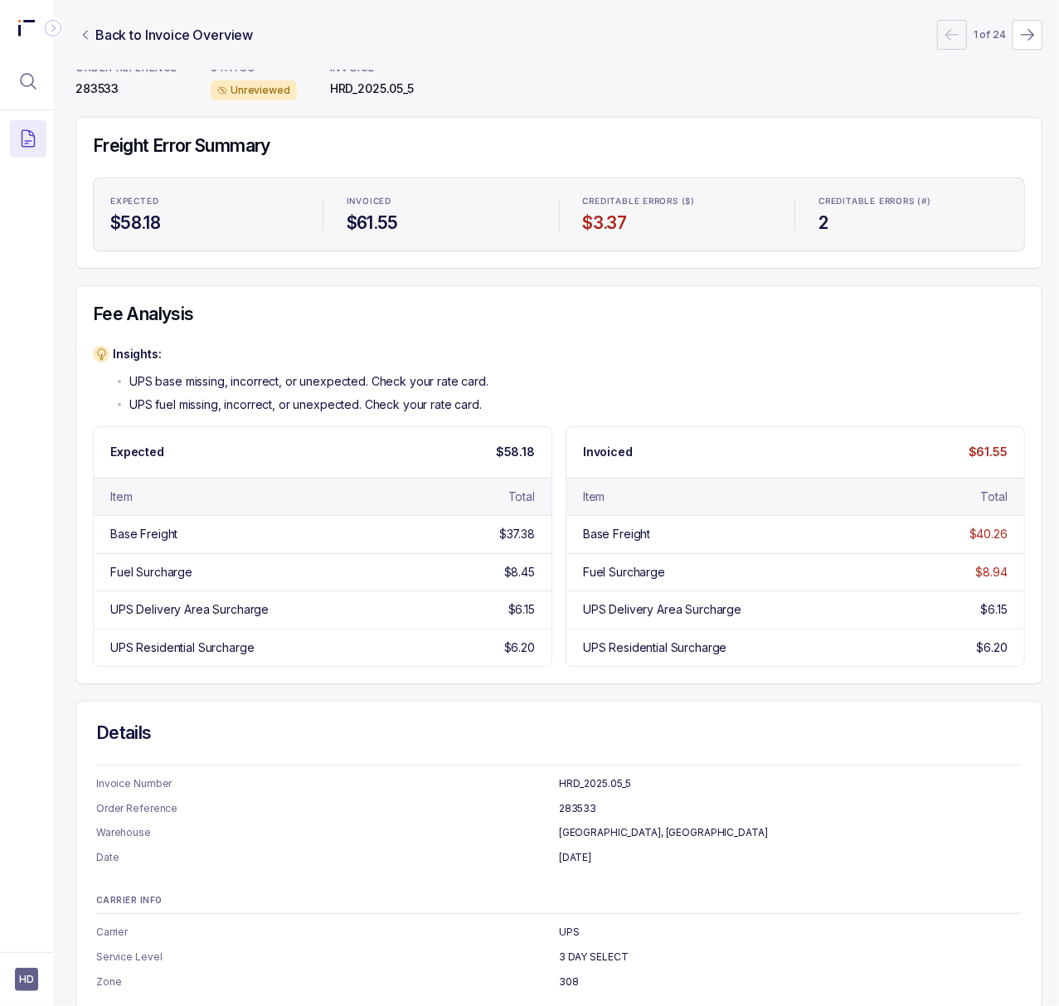
scroll to position [0, 4]
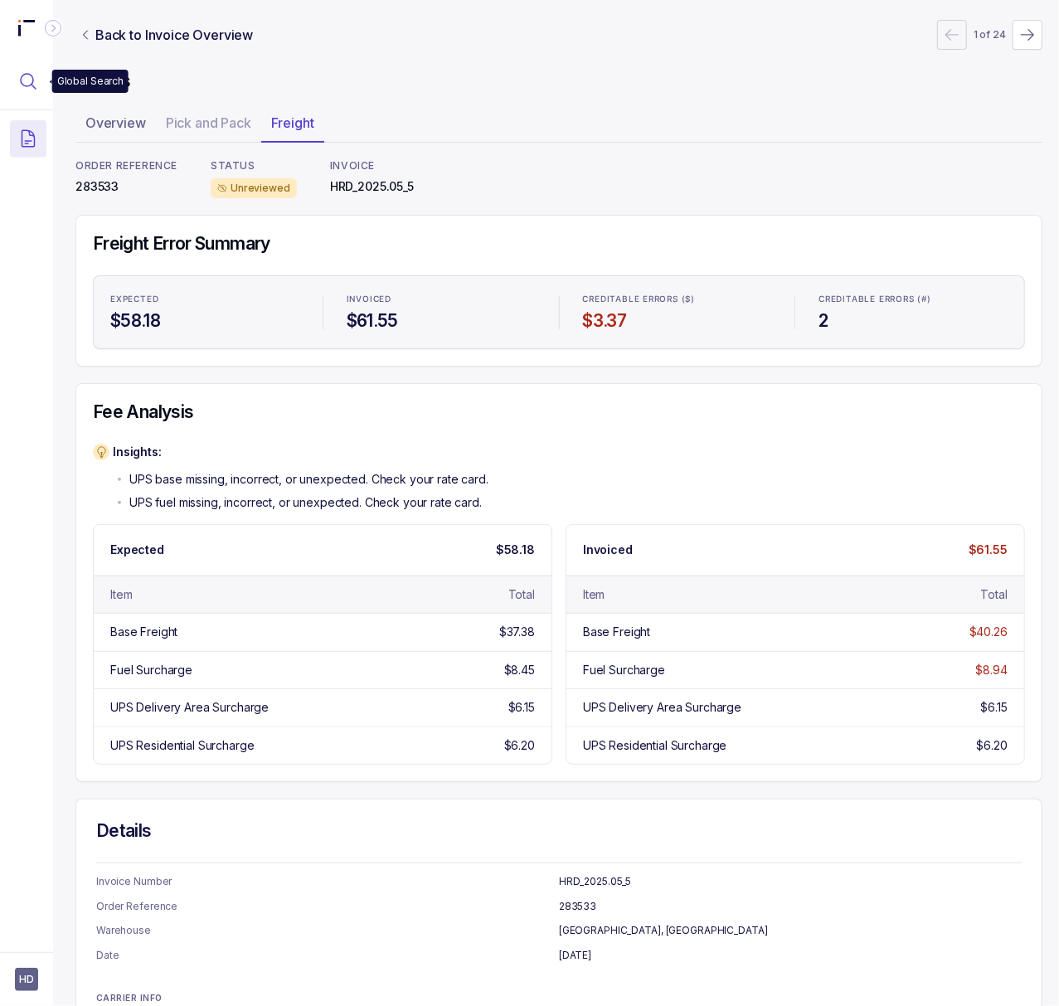
click at [24, 76] on icon "Menu Icon Button MagnifyingGlassIcon" at bounding box center [28, 81] width 20 height 20
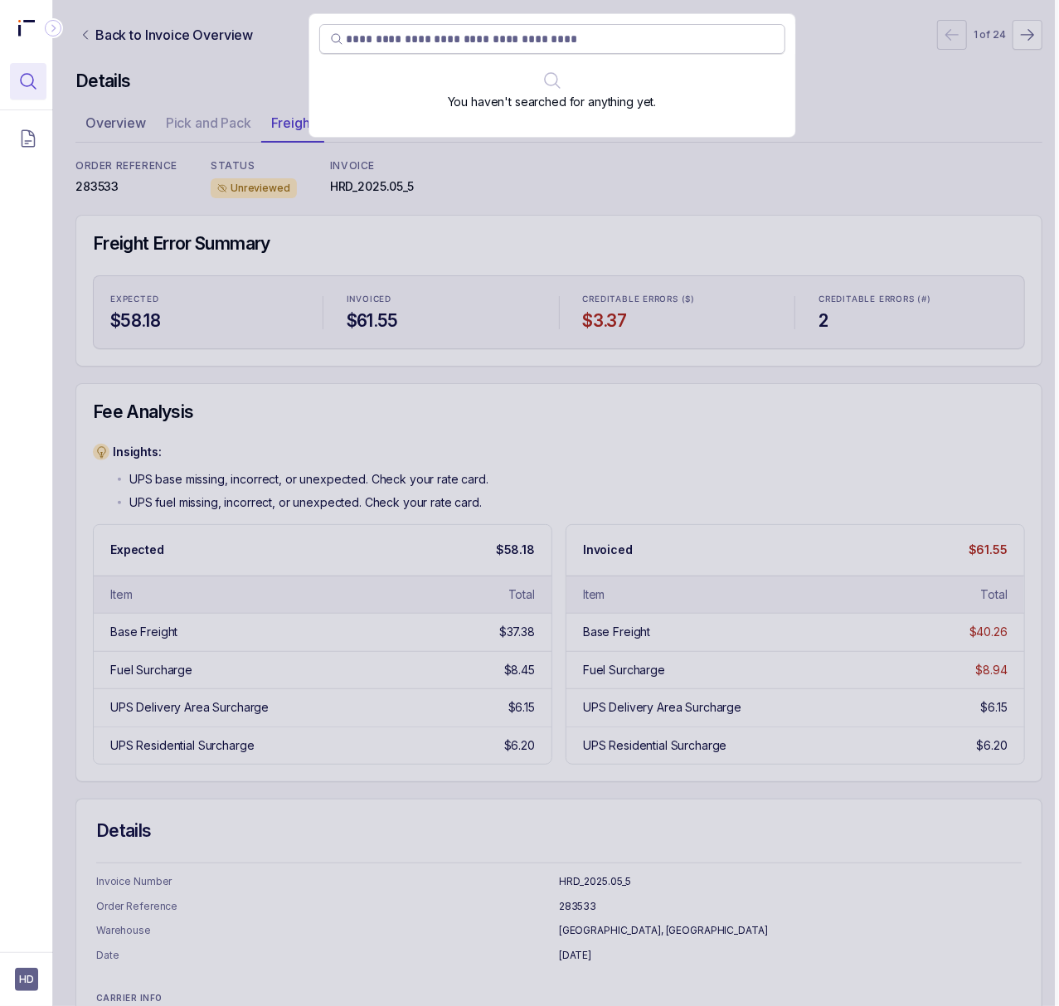
click at [509, 40] on input "search" at bounding box center [561, 39] width 428 height 17
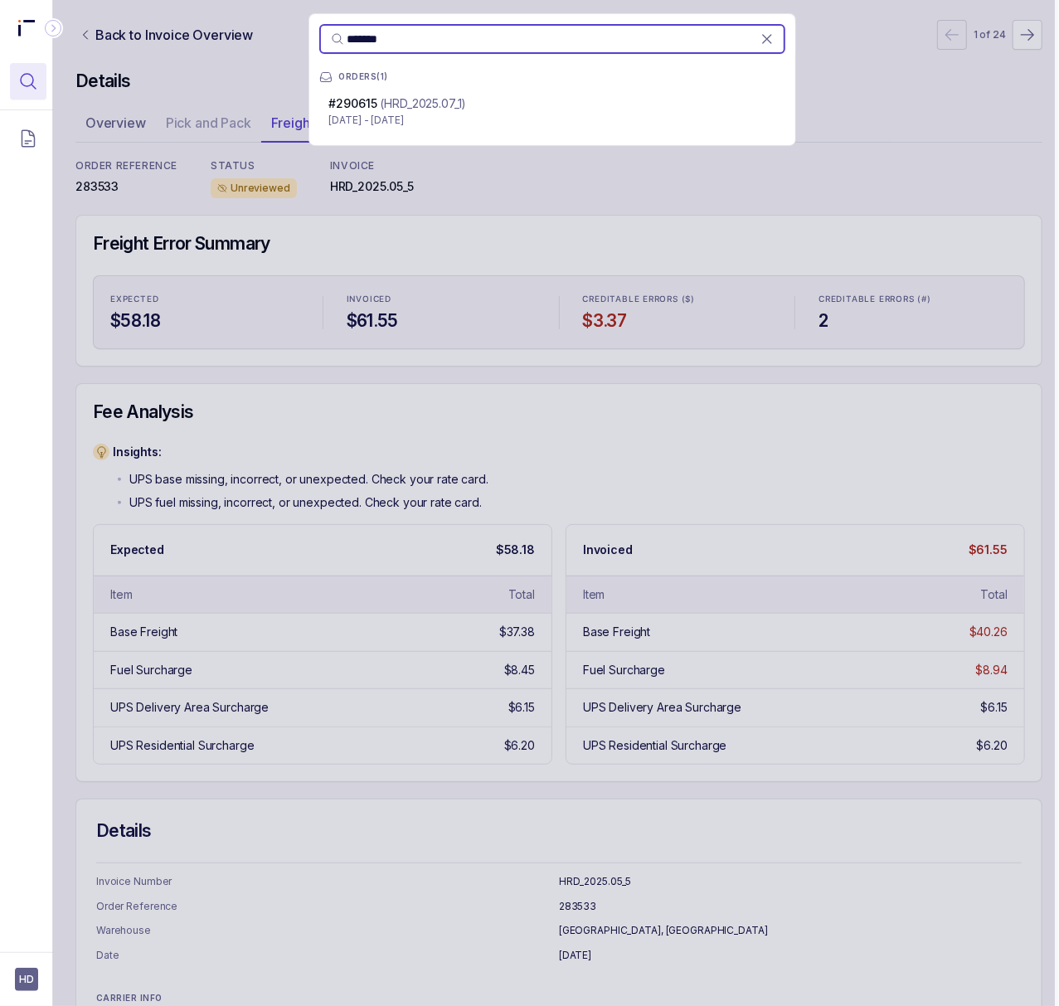
type input "*******"
click at [443, 101] on p "(HRD_2025.07_1)" at bounding box center [424, 103] width 86 height 17
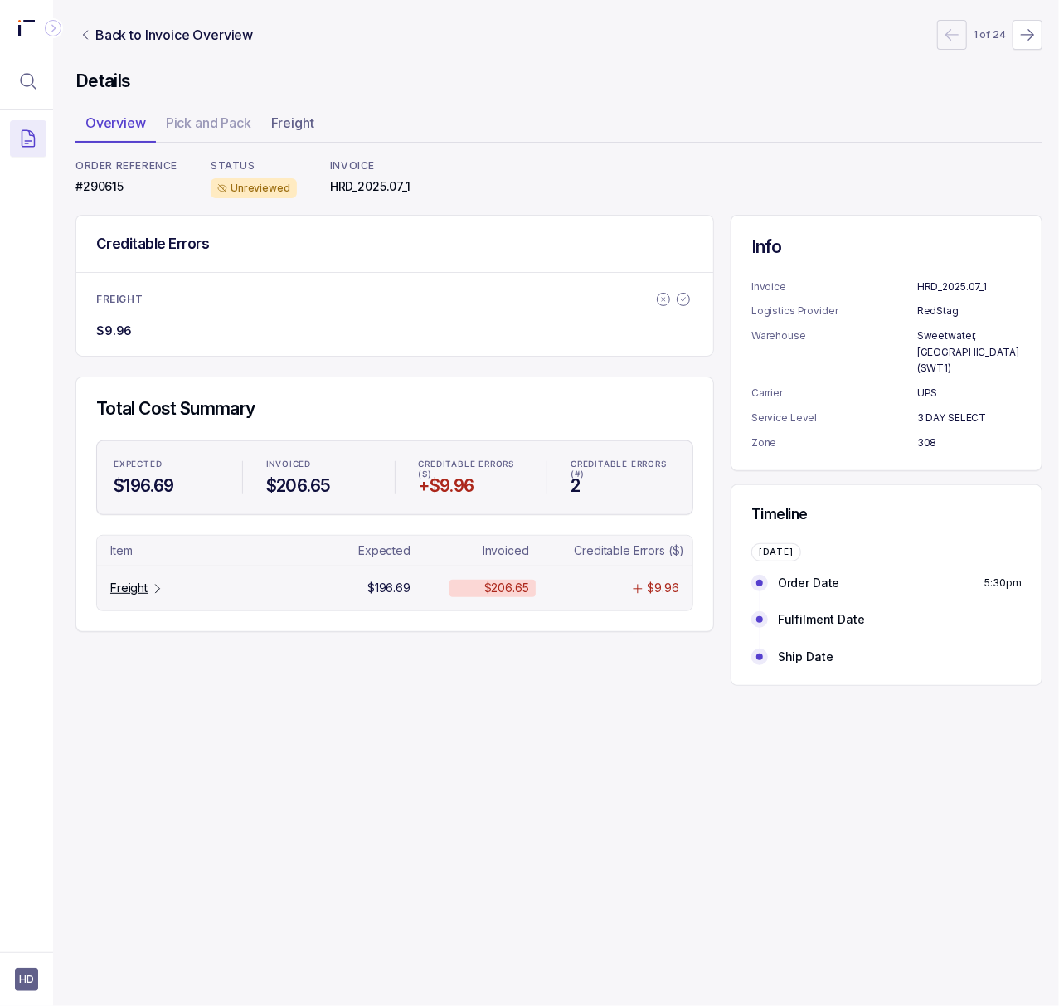
click at [120, 595] on p "Freight" at bounding box center [128, 588] width 37 height 17
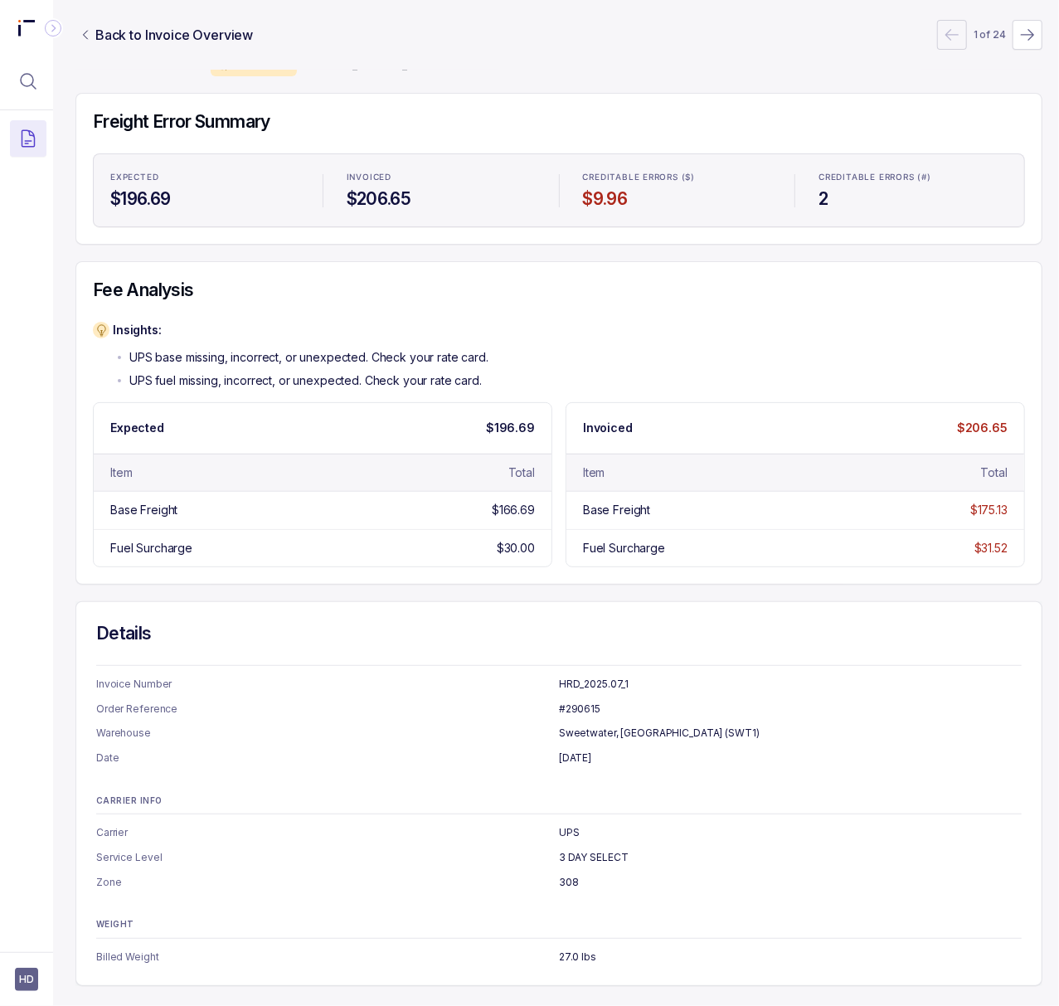
scroll to position [0, 4]
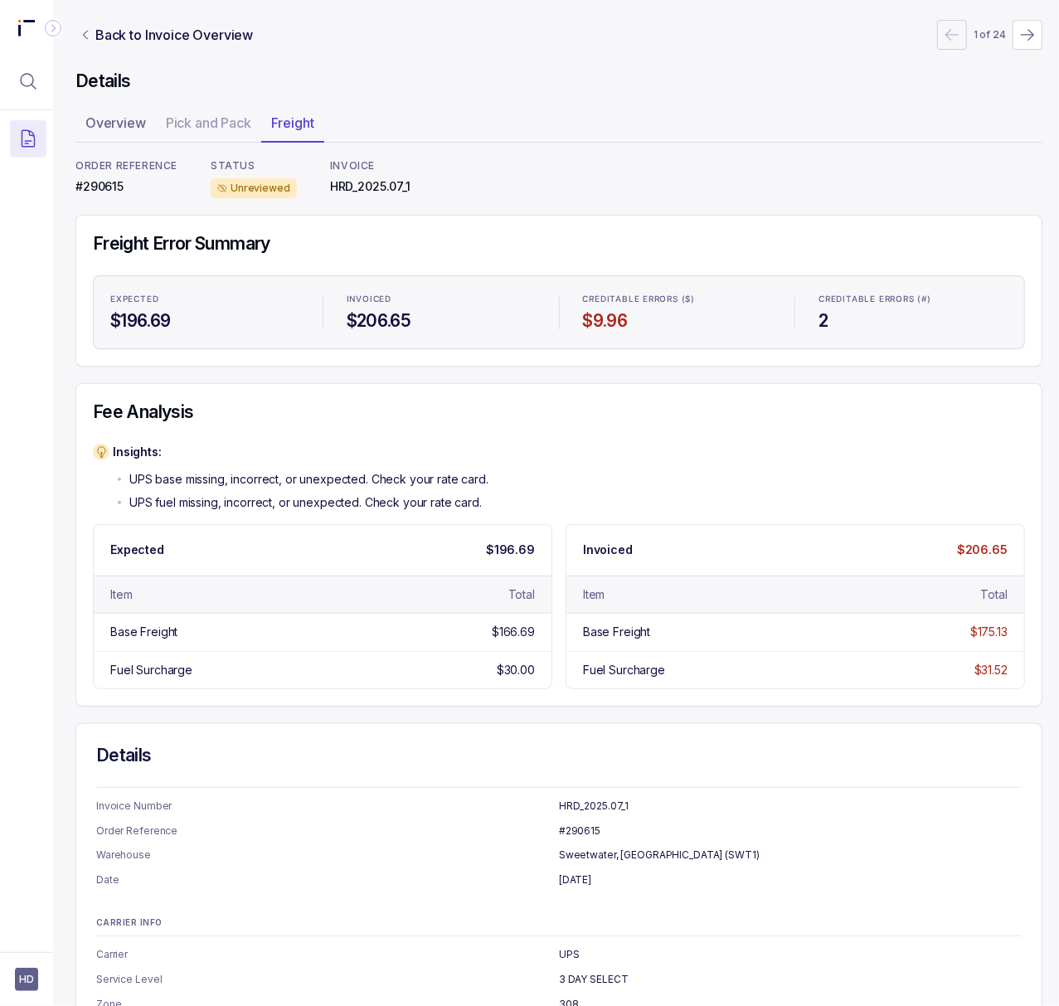
click at [110, 187] on p "#290615" at bounding box center [126, 186] width 102 height 17
